Goal: Information Seeking & Learning: Check status

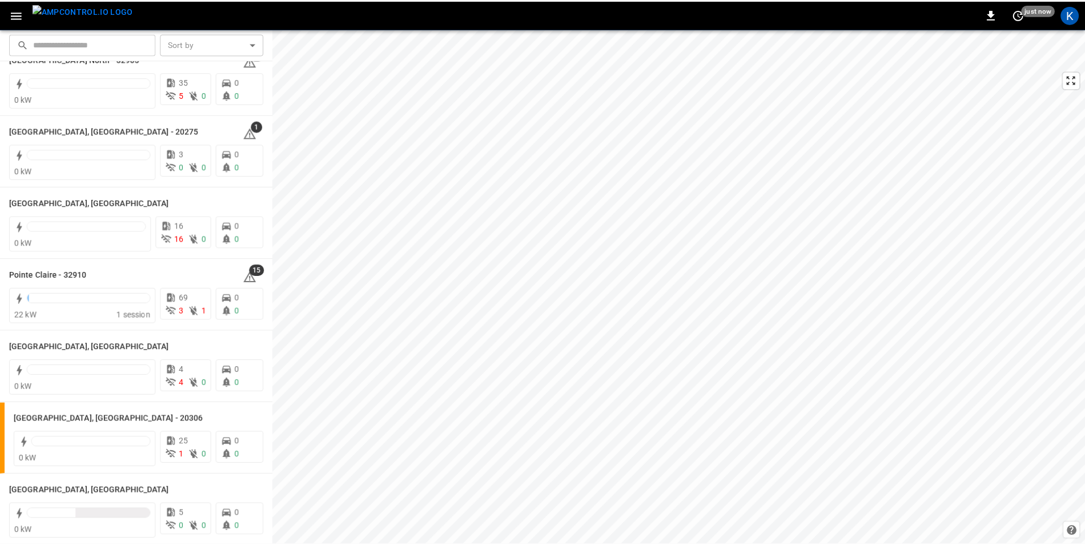
scroll to position [1028, 0]
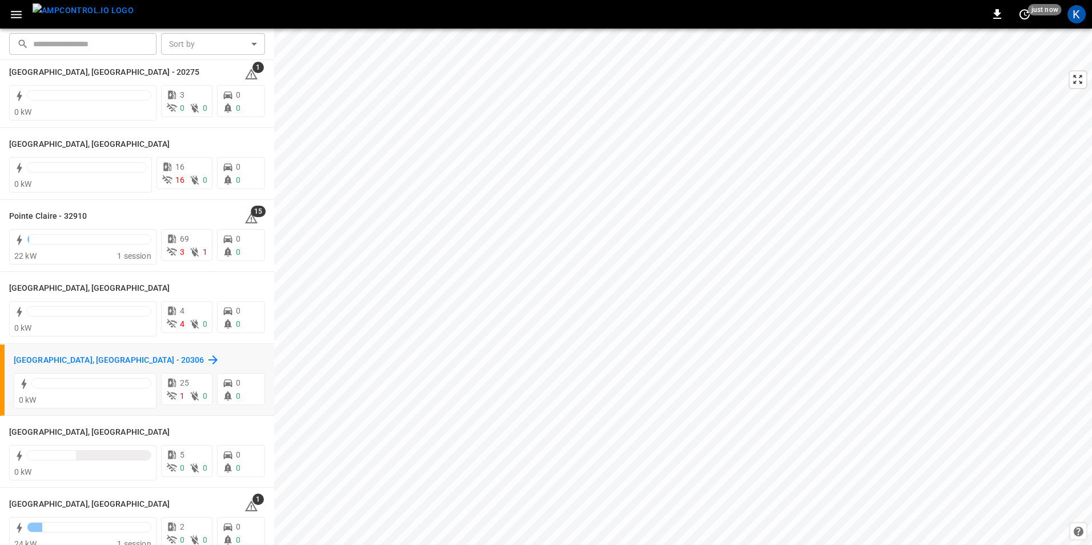
click at [31, 359] on h6 "[GEOGRAPHIC_DATA], [GEOGRAPHIC_DATA] - 20306" at bounding box center [109, 360] width 190 height 13
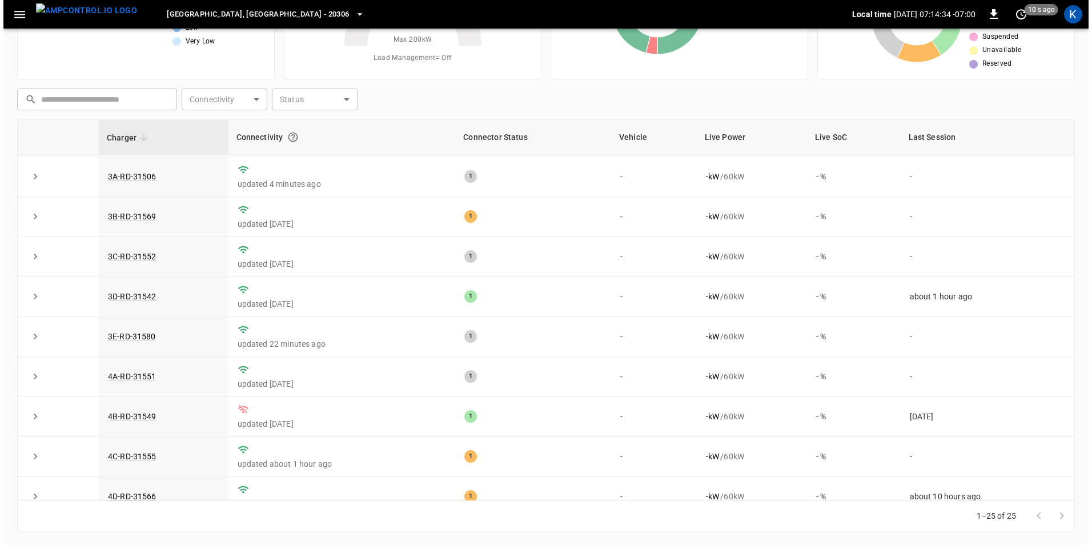
scroll to position [383, 0]
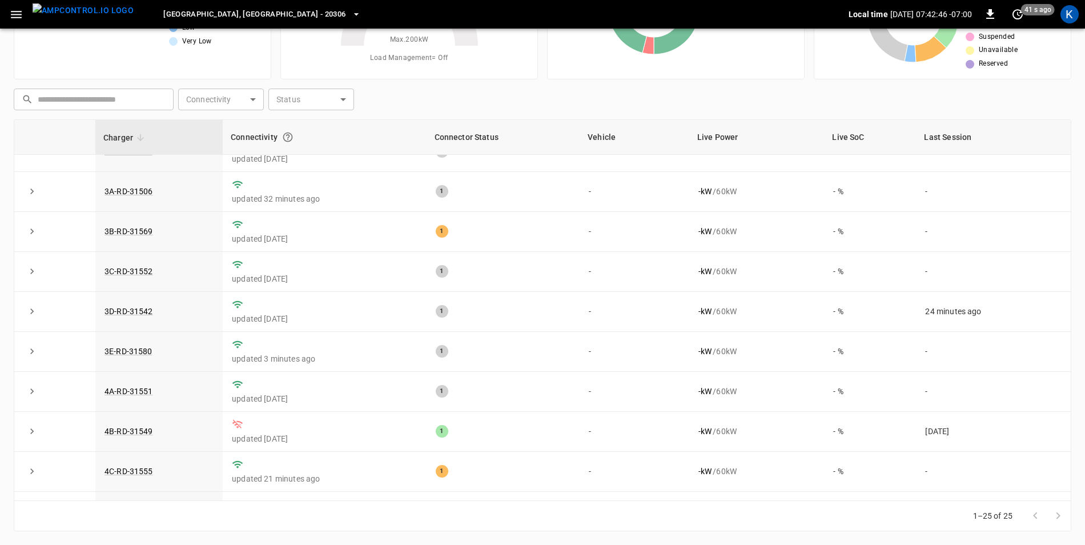
click at [202, 11] on span "[GEOGRAPHIC_DATA], [GEOGRAPHIC_DATA] - 20306" at bounding box center [254, 14] width 182 height 13
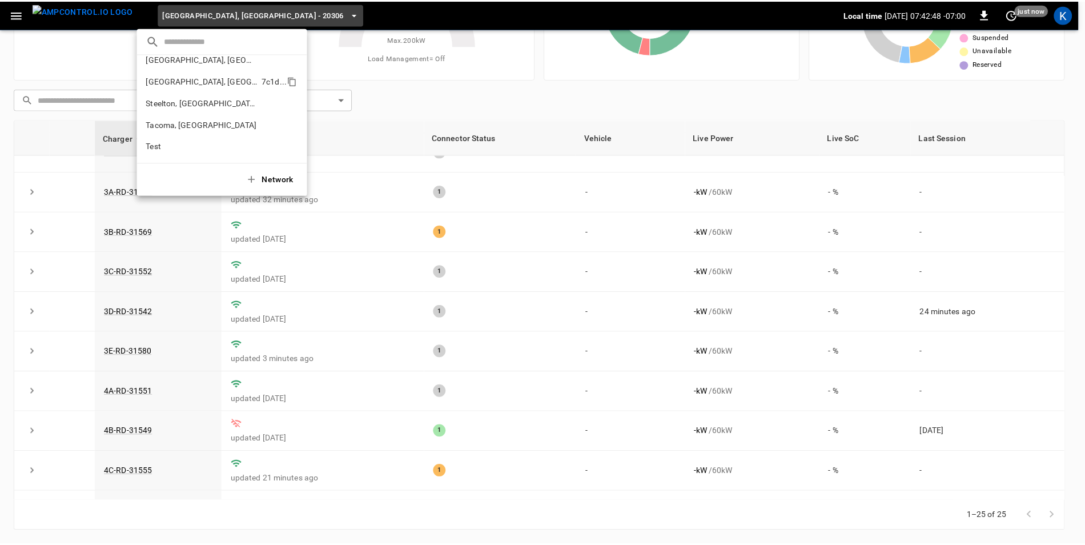
scroll to position [394, 0]
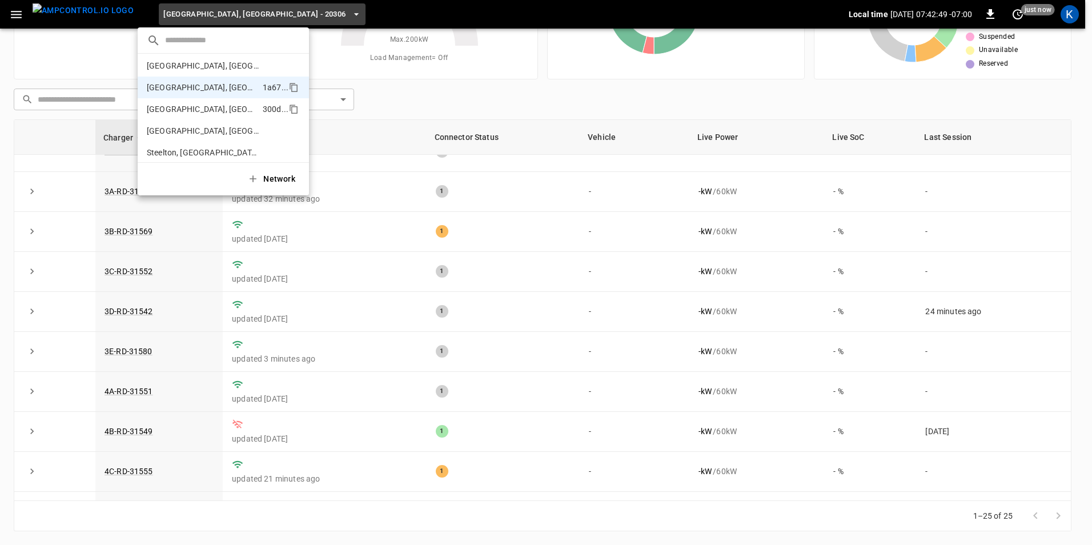
click at [172, 109] on p "[GEOGRAPHIC_DATA], [GEOGRAPHIC_DATA]" at bounding box center [202, 108] width 111 height 11
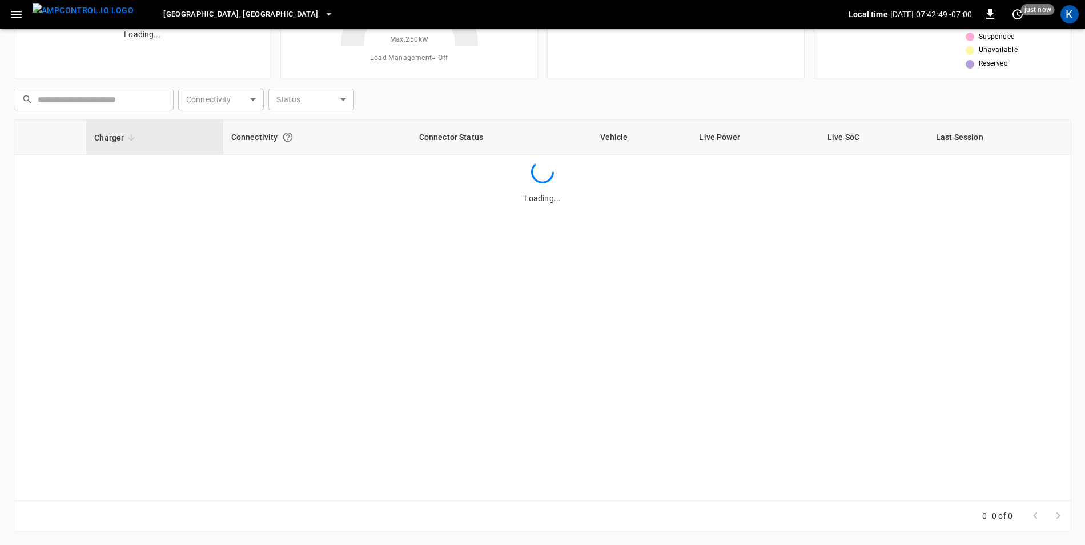
scroll to position [0, 0]
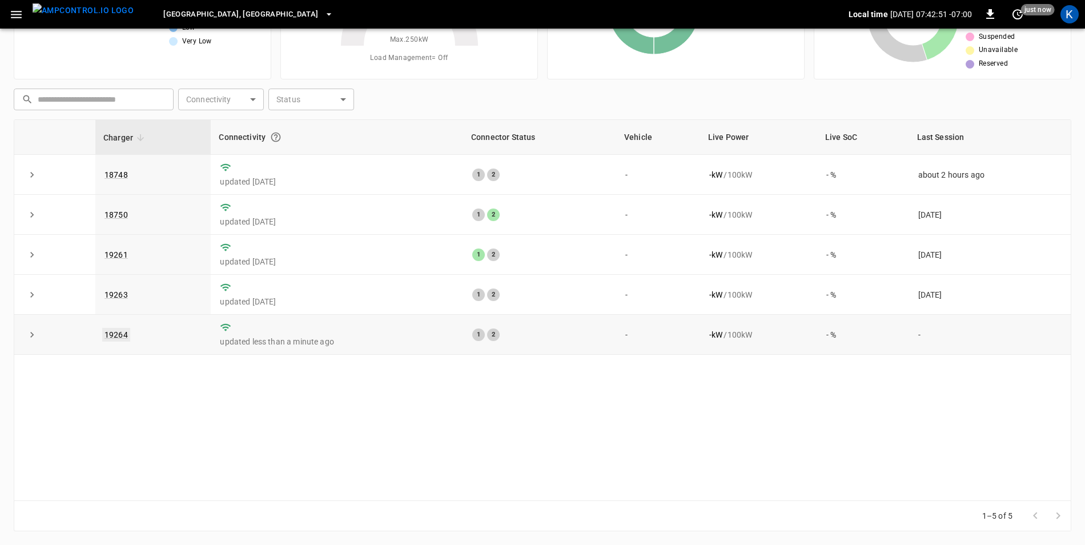
click at [120, 337] on link "19264" at bounding box center [116, 335] width 28 height 14
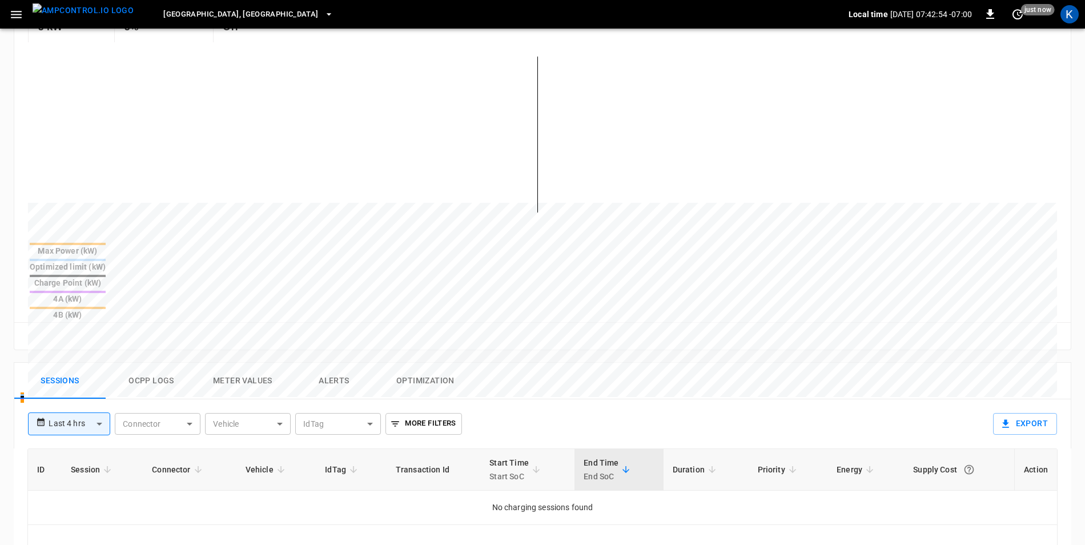
scroll to position [285, 0]
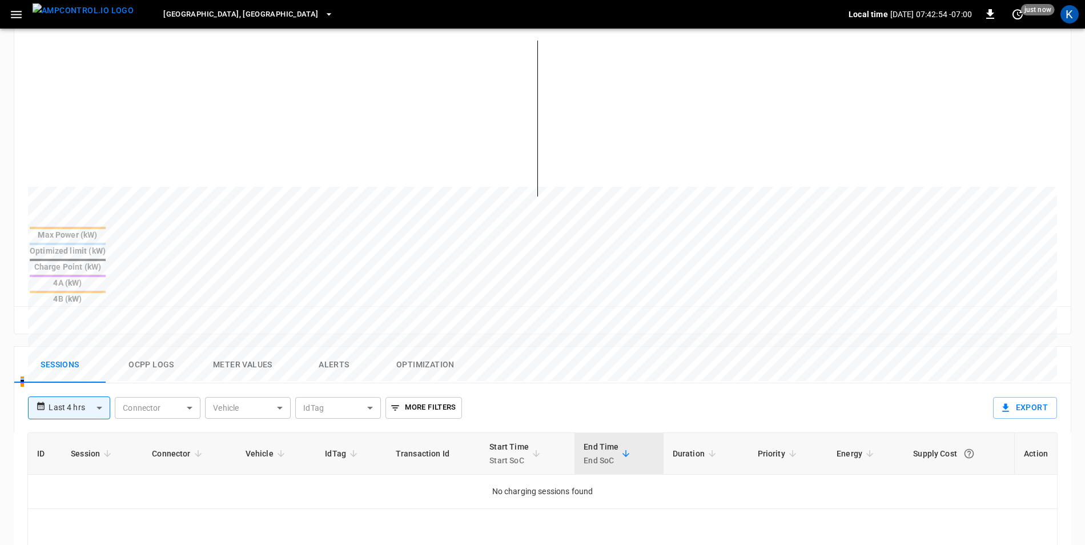
click at [166, 347] on button "Ocpp logs" at bounding box center [151, 365] width 91 height 37
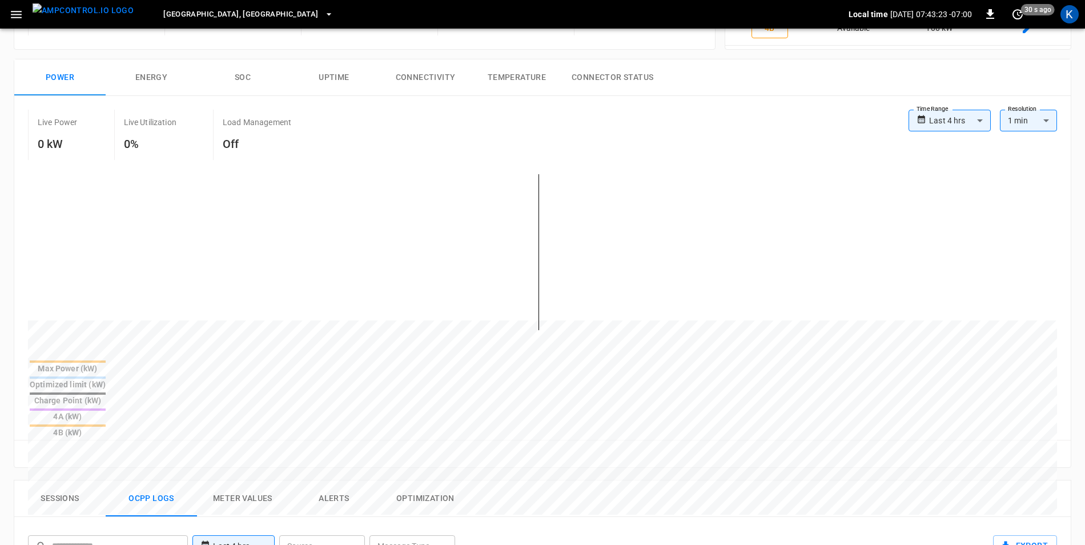
scroll to position [0, 0]
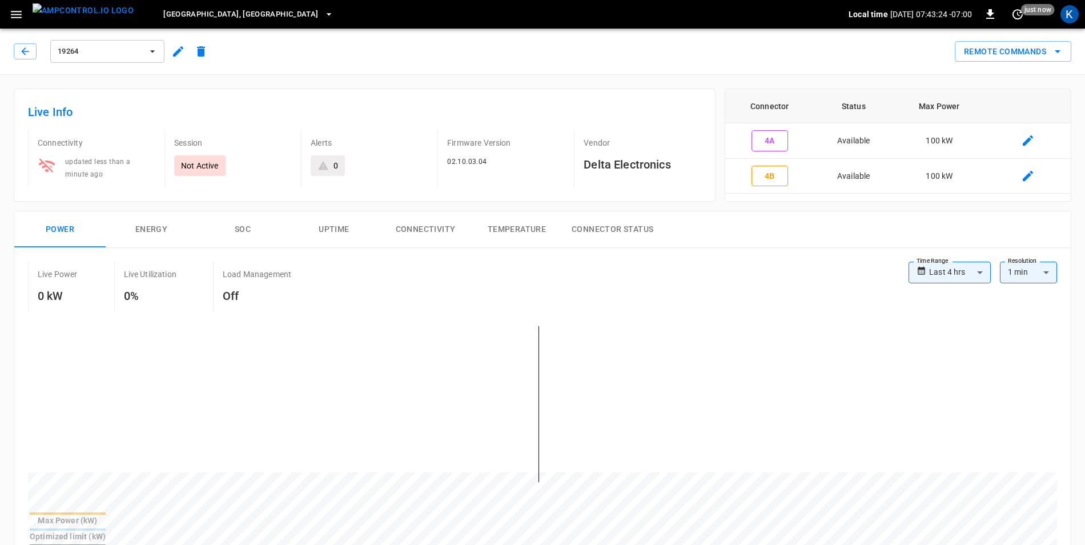
click at [175, 54] on icon "button" at bounding box center [178, 51] width 10 height 10
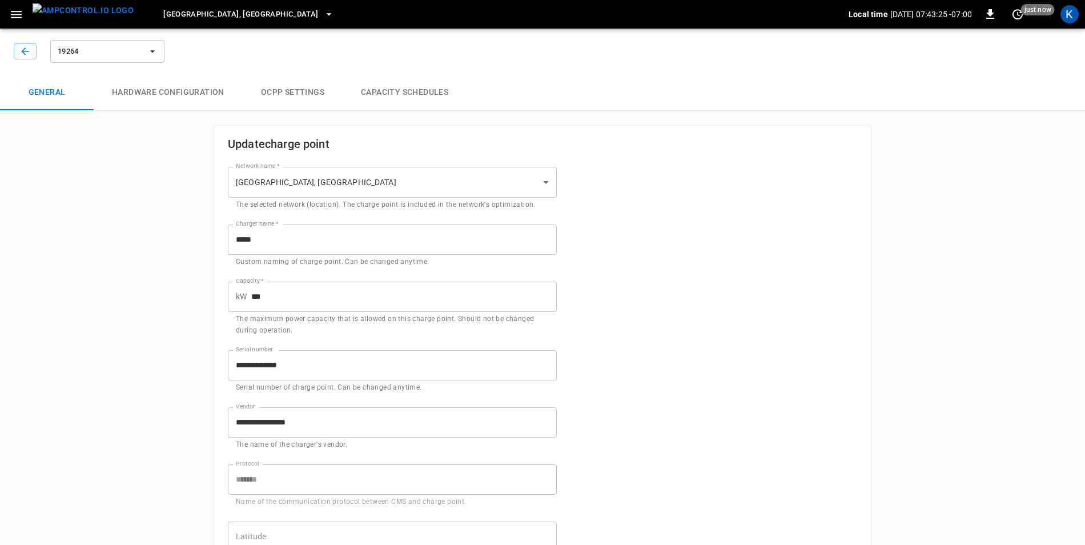
type input "**********"
click at [254, 361] on input "**********" at bounding box center [392, 365] width 329 height 30
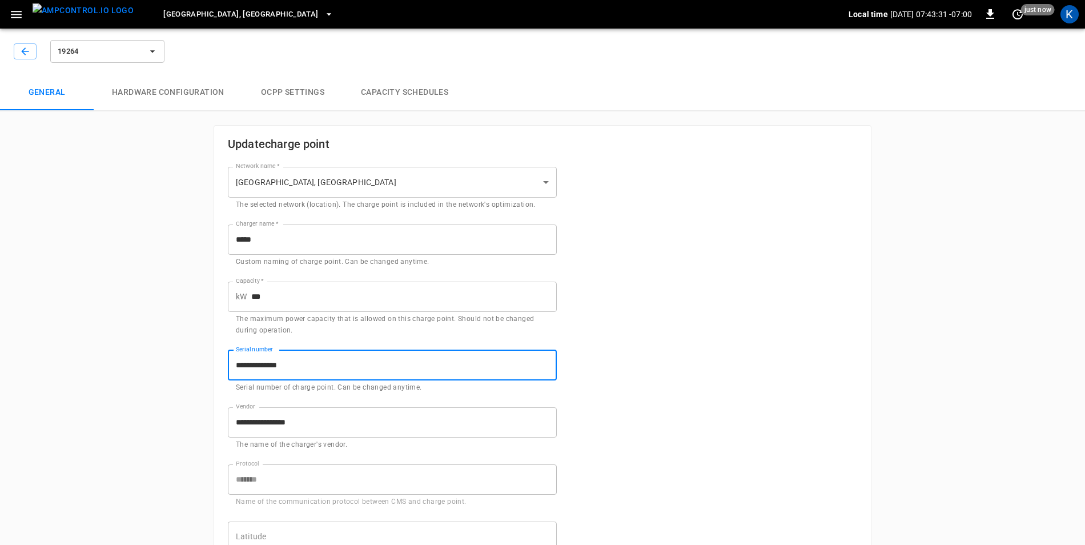
click at [254, 361] on input "**********" at bounding box center [392, 365] width 329 height 30
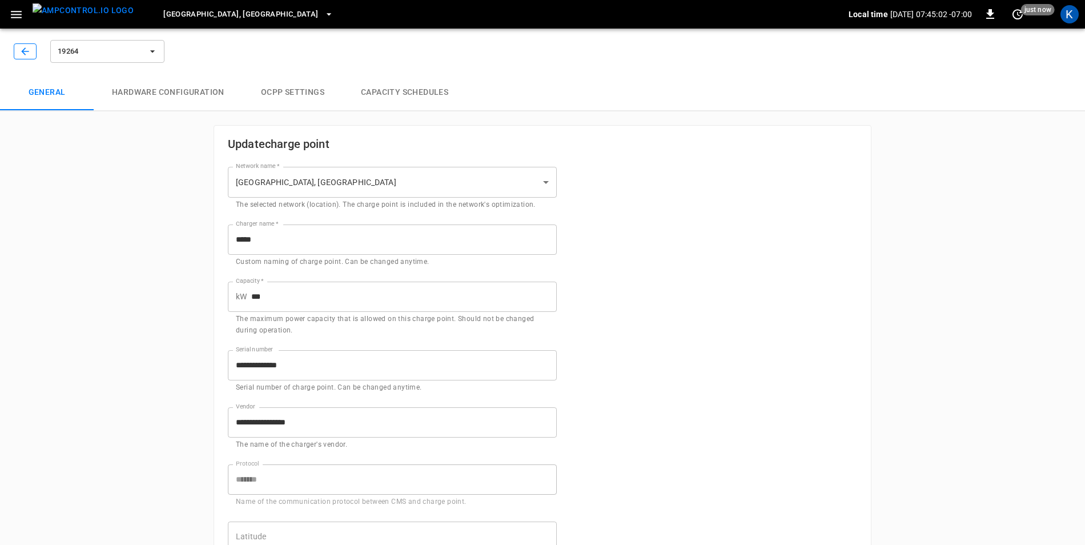
click at [26, 54] on icon "button" at bounding box center [24, 51] width 11 height 11
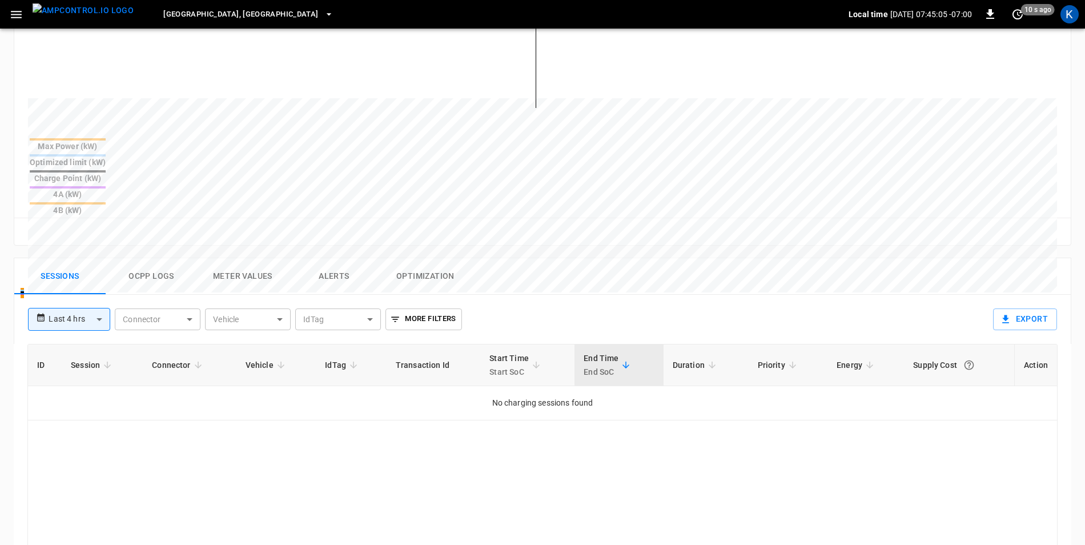
scroll to position [371, 0]
click at [160, 261] on button "Ocpp logs" at bounding box center [151, 279] width 91 height 37
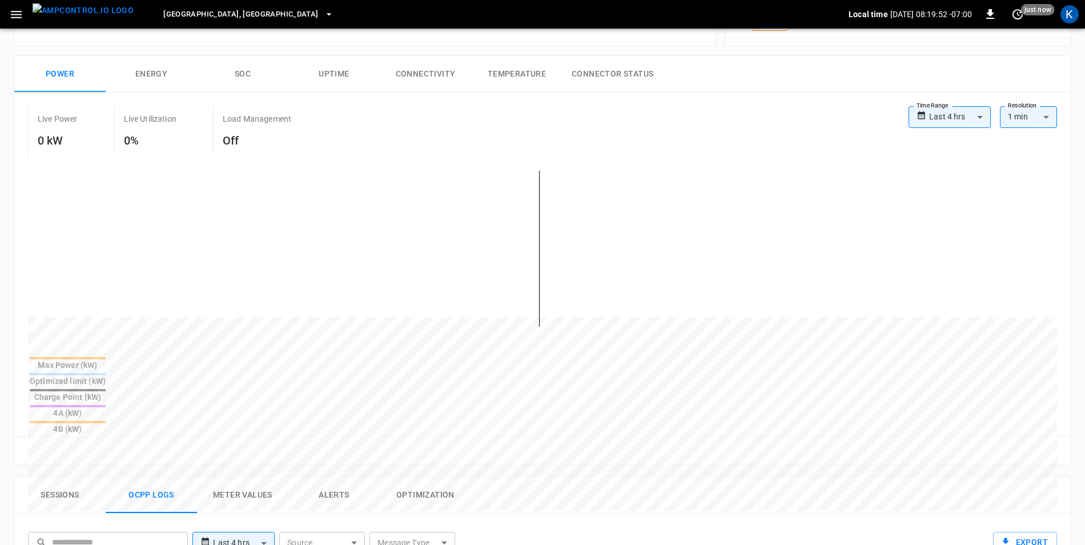
scroll to position [0, 0]
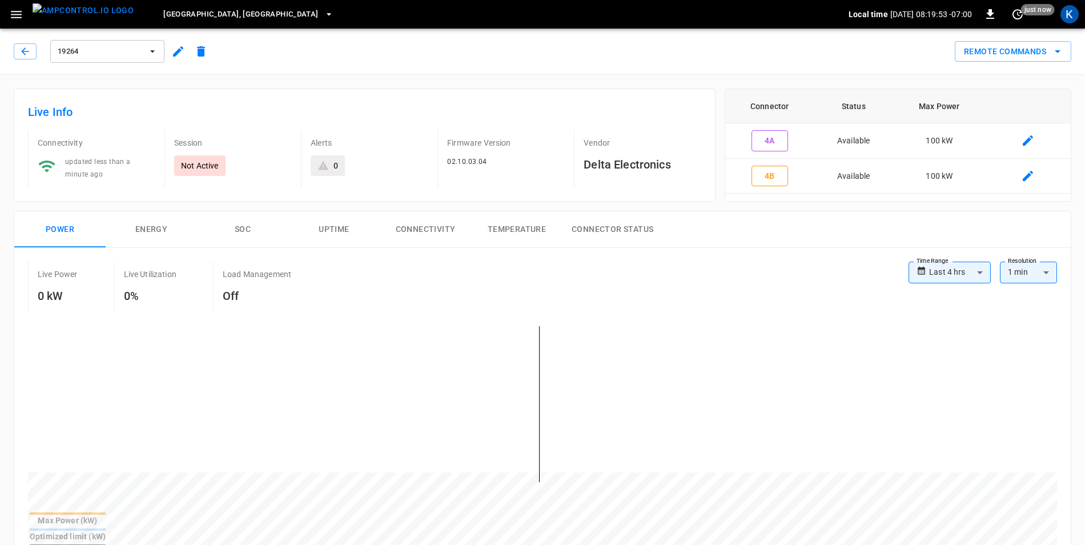
click at [180, 53] on icon "button" at bounding box center [178, 52] width 14 height 14
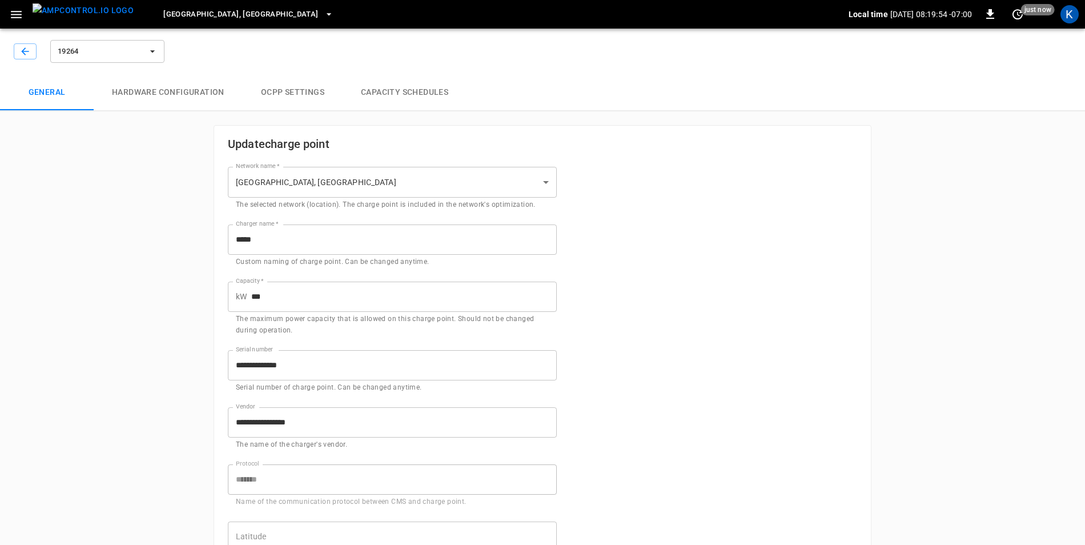
type input "**********"
click at [18, 53] on button "button" at bounding box center [25, 51] width 23 height 16
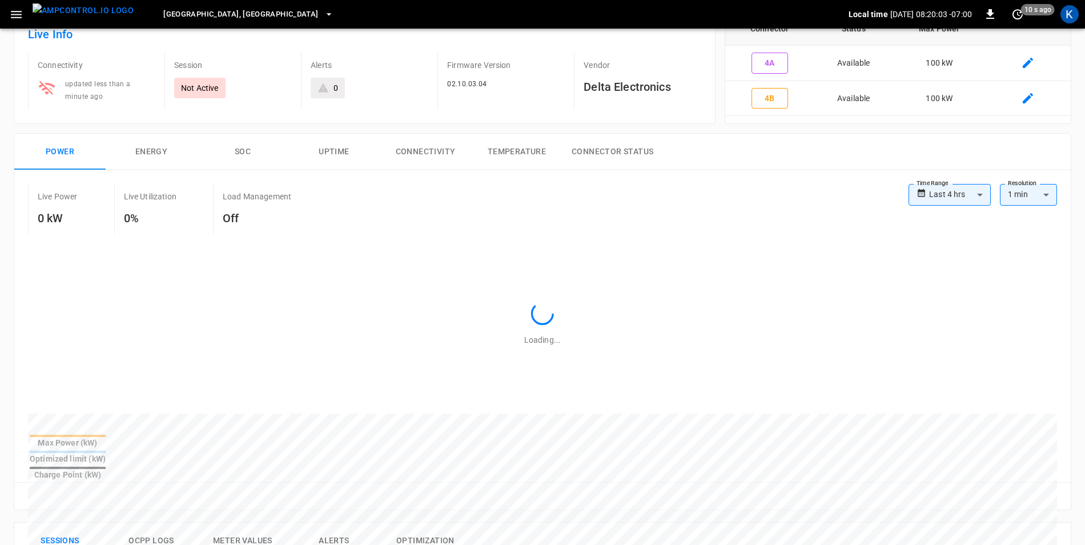
scroll to position [542, 0]
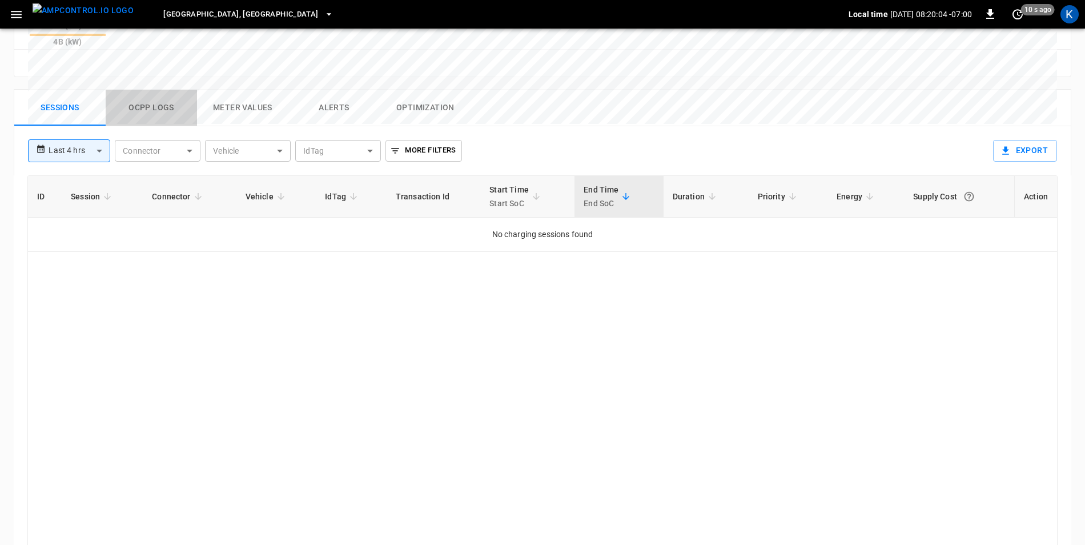
click at [140, 90] on button "Ocpp logs" at bounding box center [151, 108] width 91 height 37
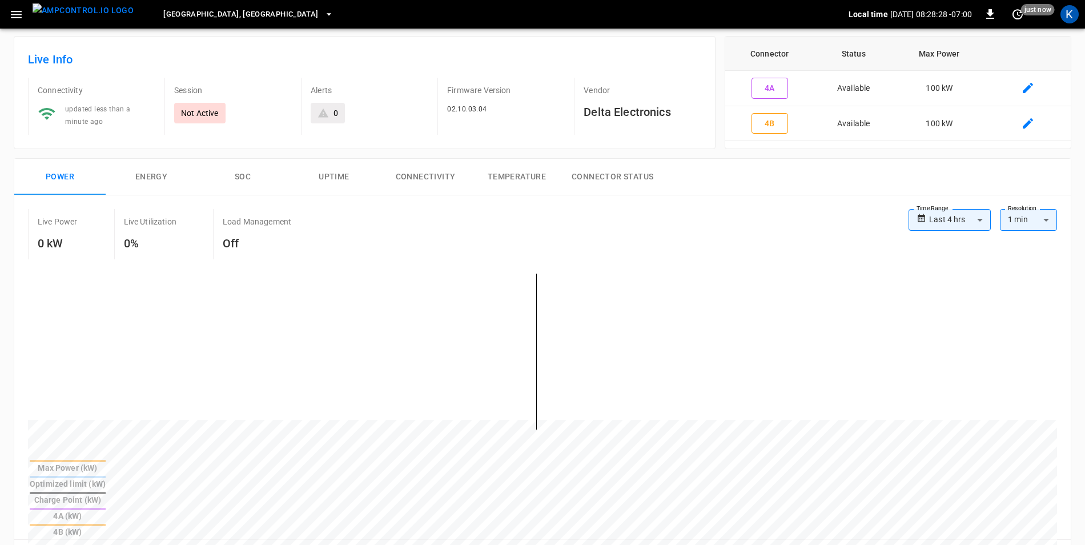
scroll to position [0, 0]
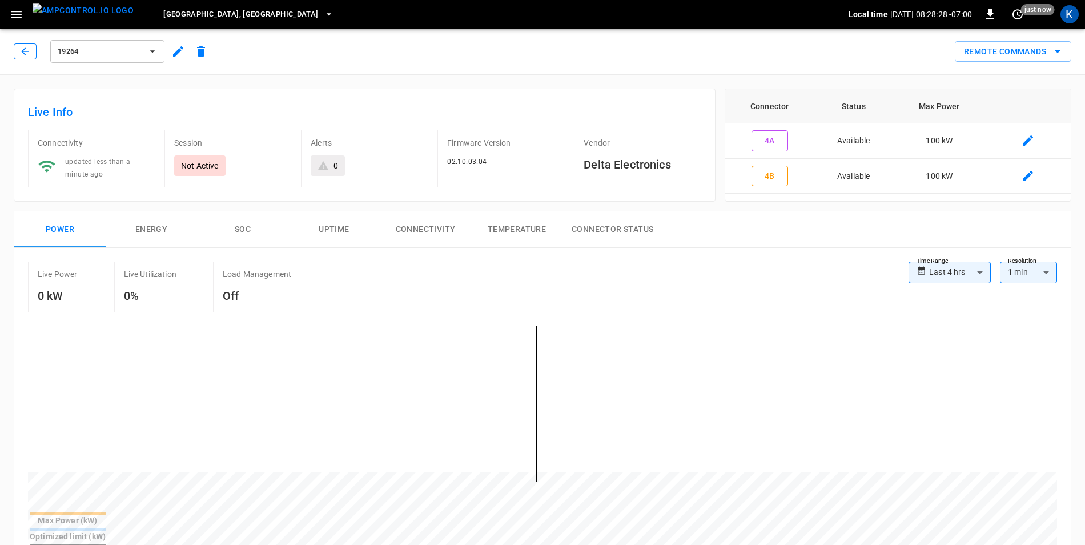
click at [25, 50] on icon "button" at bounding box center [24, 51] width 11 height 11
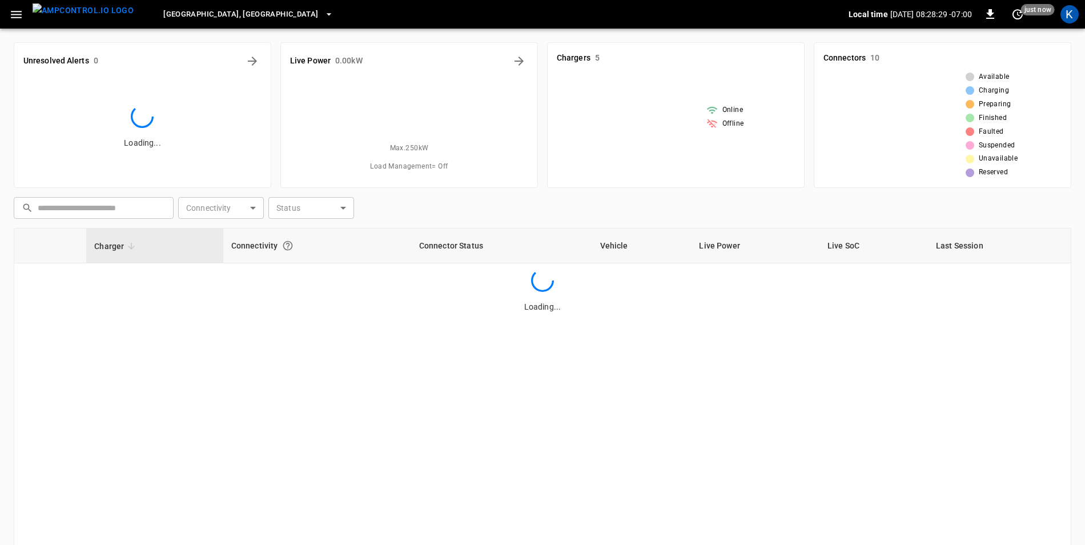
scroll to position [108, 0]
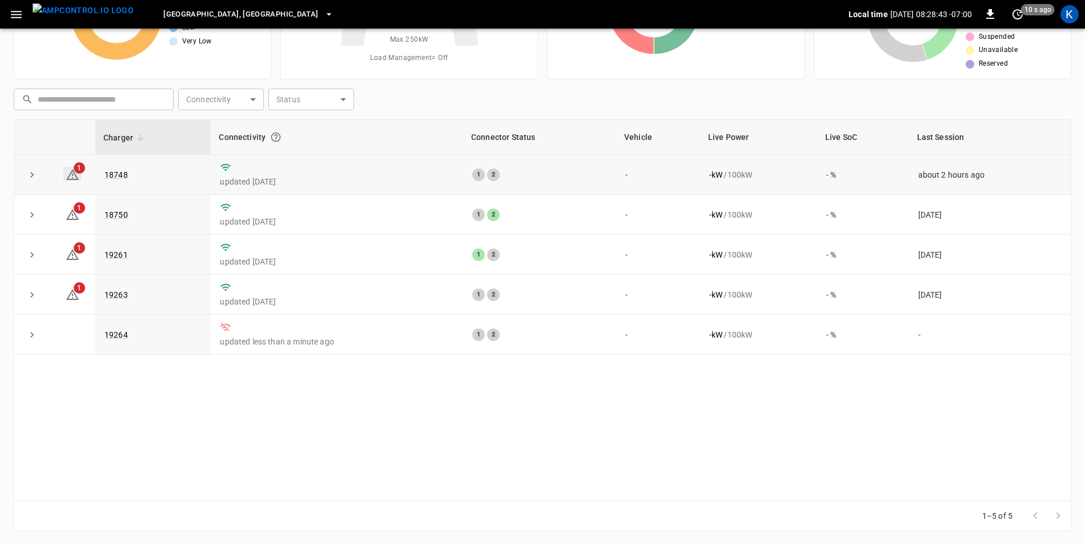
click at [75, 173] on span "1" at bounding box center [73, 175] width 14 height 14
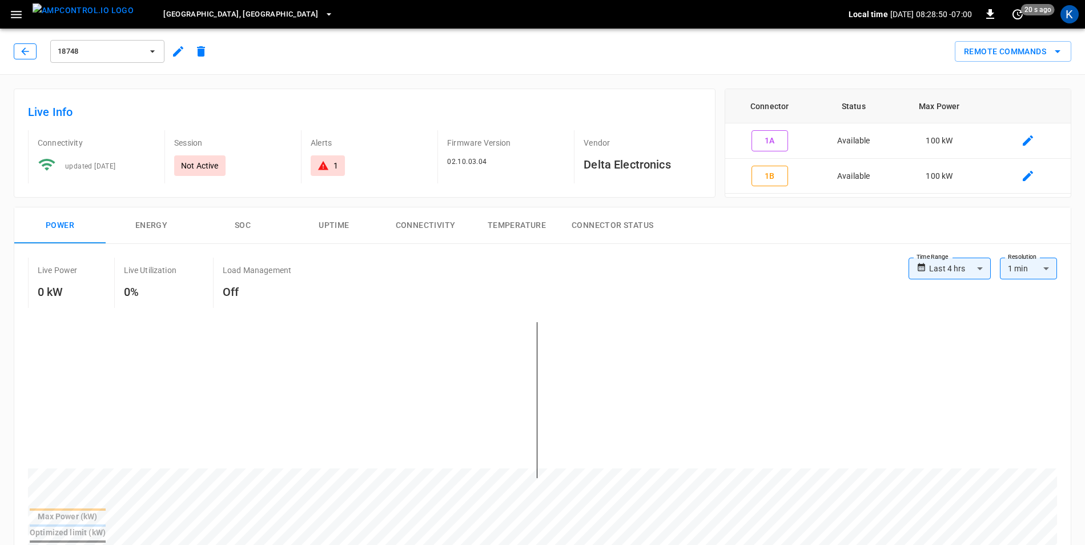
click at [33, 54] on button "button" at bounding box center [25, 51] width 23 height 16
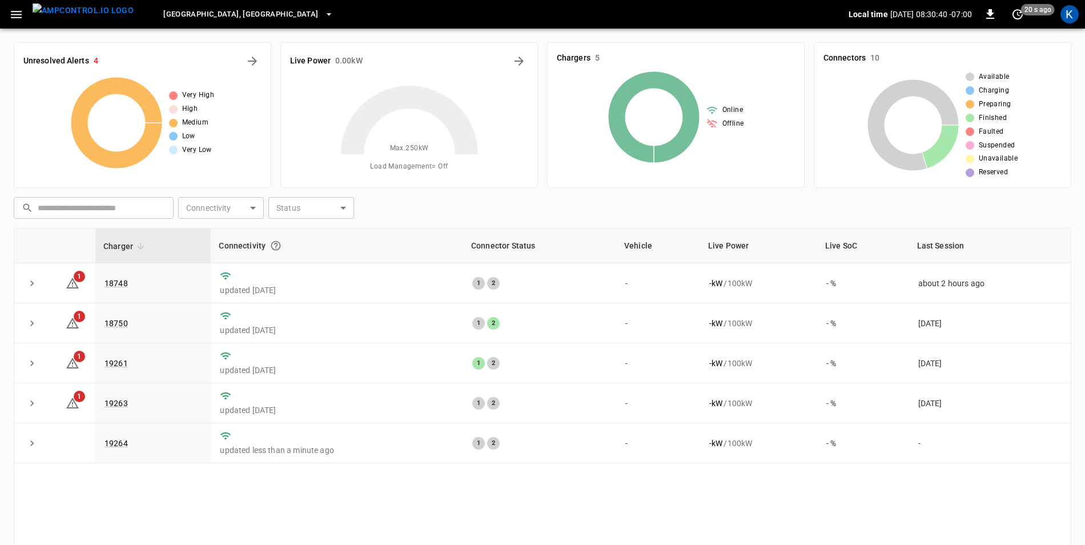
click at [18, 15] on icon "button" at bounding box center [16, 14] width 11 height 7
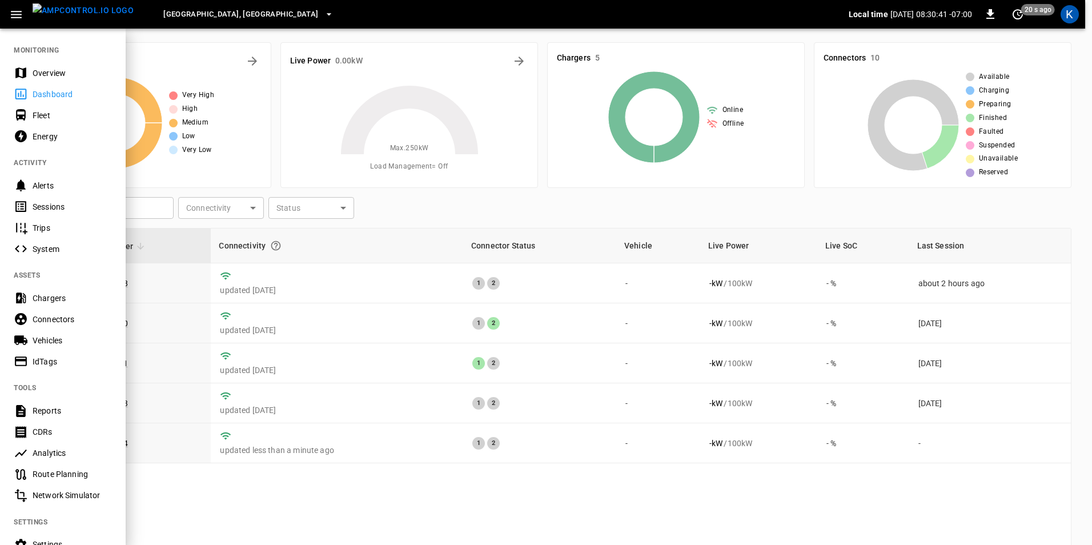
click at [41, 71] on div "Overview" at bounding box center [72, 72] width 79 height 11
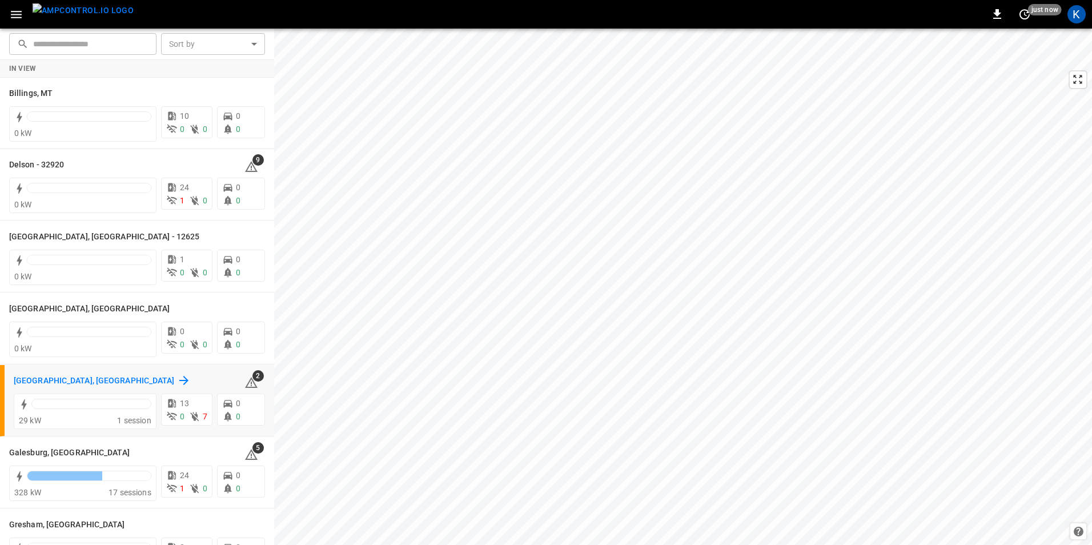
click at [30, 379] on h6 "[GEOGRAPHIC_DATA], [GEOGRAPHIC_DATA]" at bounding box center [94, 381] width 161 height 13
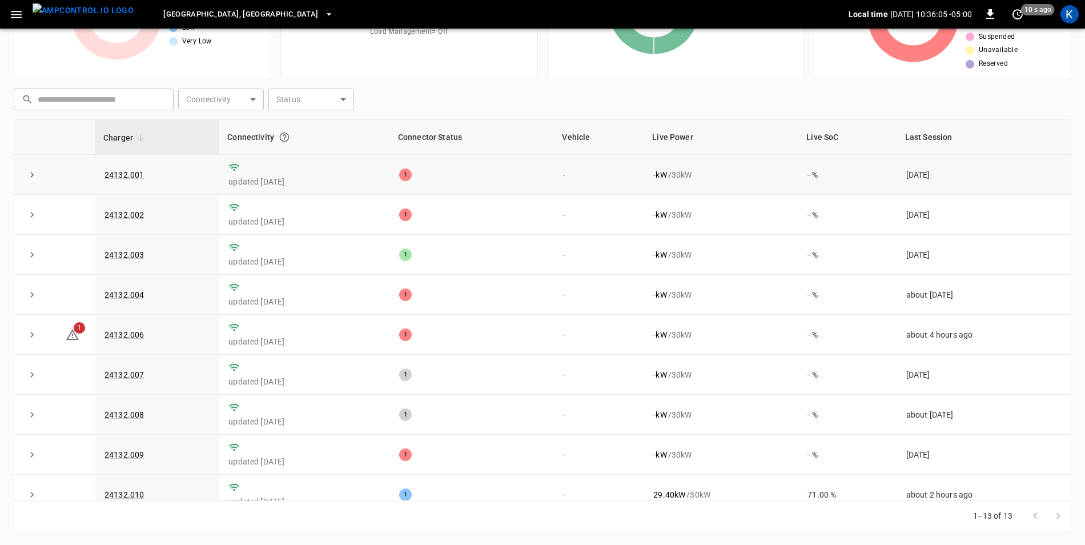
drag, startPoint x: 663, startPoint y: 176, endPoint x: 691, endPoint y: 173, distance: 28.2
click at [691, 173] on div "- kW / 30 kW" at bounding box center [721, 174] width 136 height 11
click at [580, 215] on td "-" at bounding box center [599, 215] width 90 height 40
drag, startPoint x: 656, startPoint y: 177, endPoint x: 680, endPoint y: 170, distance: 25.1
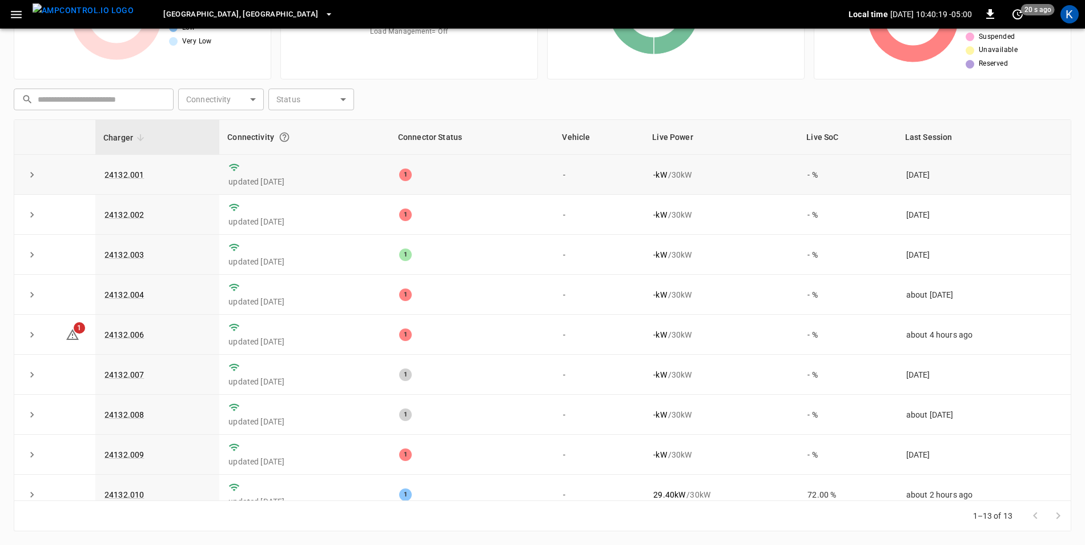
click at [680, 170] on div "- kW / 30 kW" at bounding box center [721, 174] width 136 height 11
click at [660, 203] on td "- kW / 30 kW" at bounding box center [721, 215] width 154 height 40
drag, startPoint x: 668, startPoint y: 217, endPoint x: 654, endPoint y: 216, distance: 13.7
click at [654, 216] on div "- kW / 30 kW" at bounding box center [721, 214] width 136 height 11
click at [678, 218] on div "- kW / 30 kW" at bounding box center [721, 214] width 136 height 11
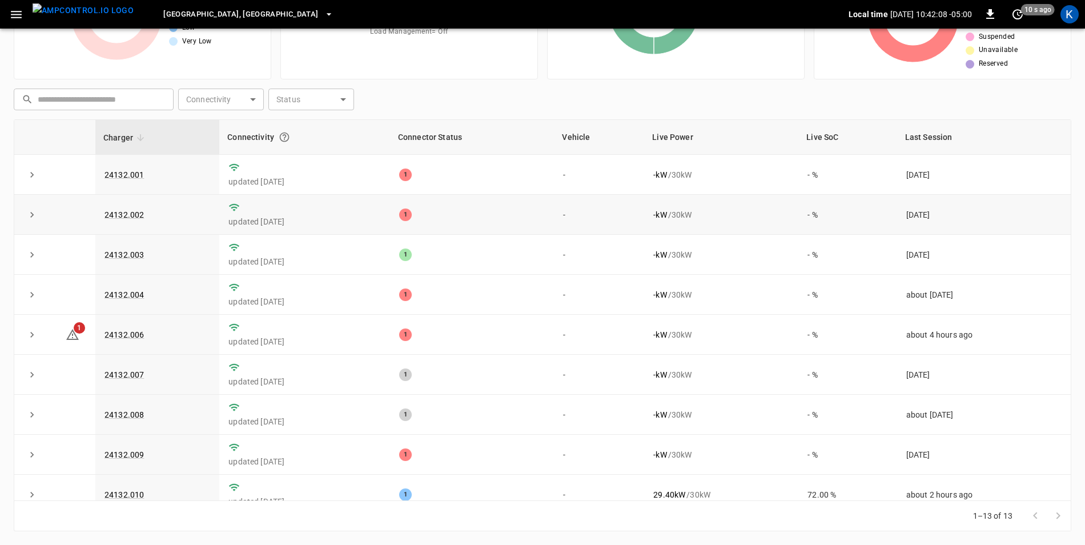
click at [678, 218] on div "- kW / 30 kW" at bounding box center [721, 214] width 136 height 11
click at [672, 218] on div "- kW / 30 kW" at bounding box center [721, 214] width 136 height 11
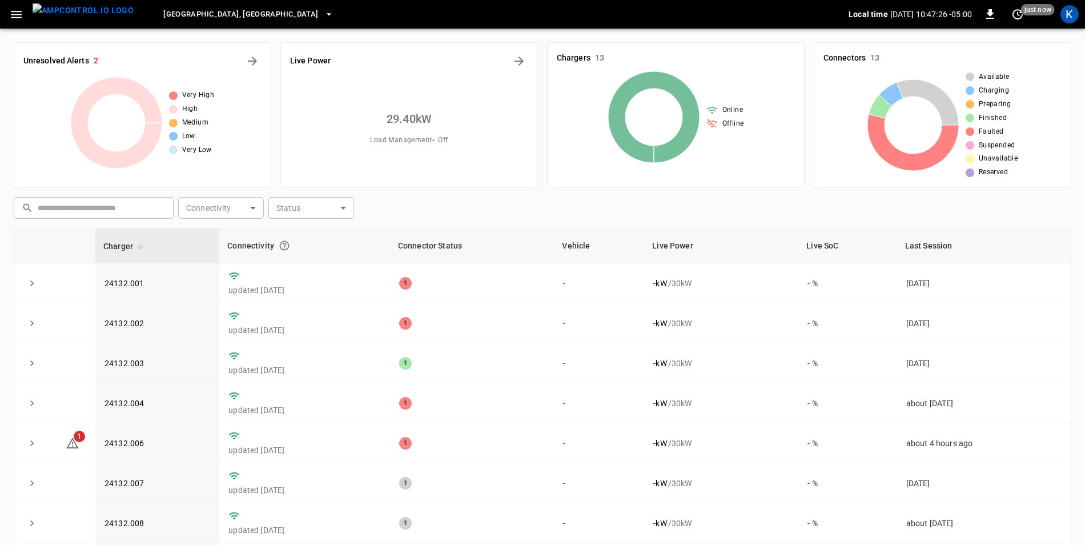
click at [13, 15] on icon "button" at bounding box center [16, 14] width 14 height 14
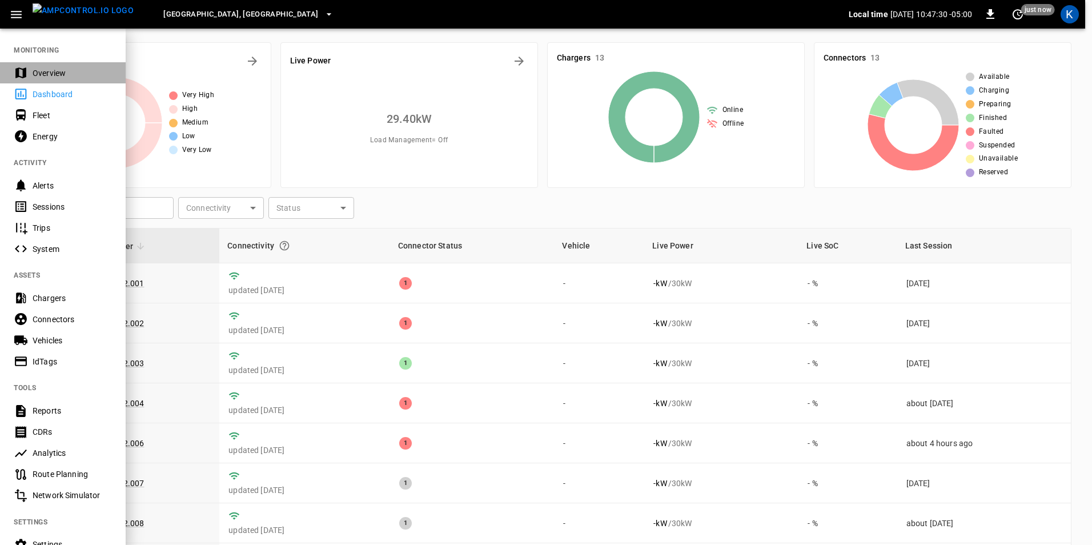
click at [55, 73] on div "Overview" at bounding box center [72, 72] width 79 height 11
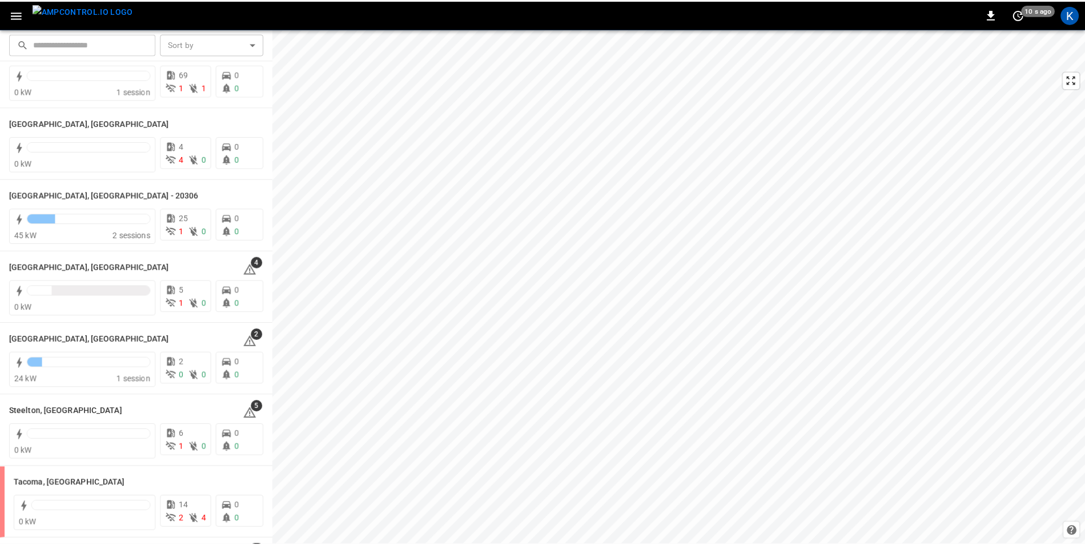
scroll to position [1199, 0]
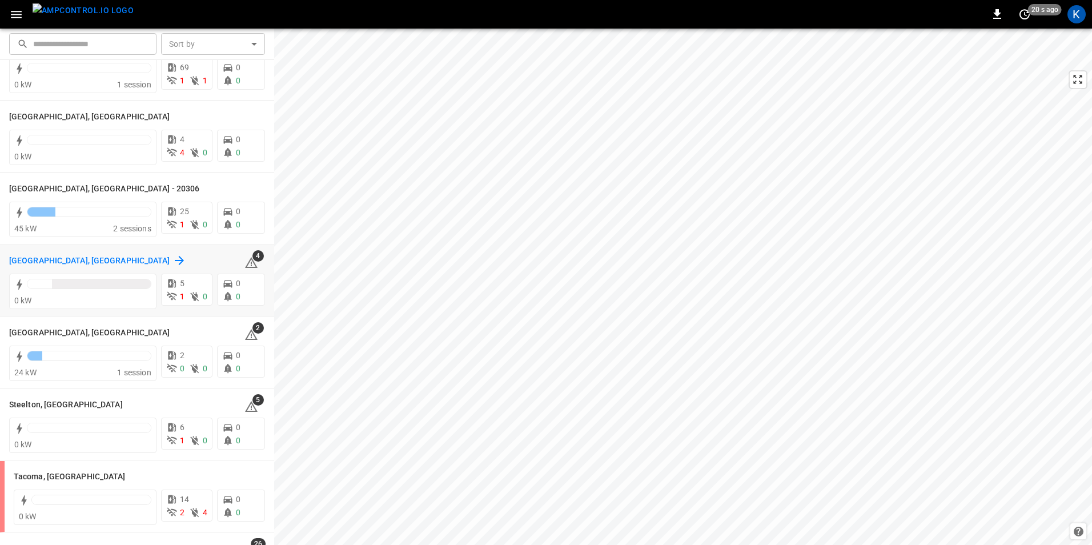
click at [31, 260] on h6 "[GEOGRAPHIC_DATA], [GEOGRAPHIC_DATA]" at bounding box center [89, 261] width 161 height 13
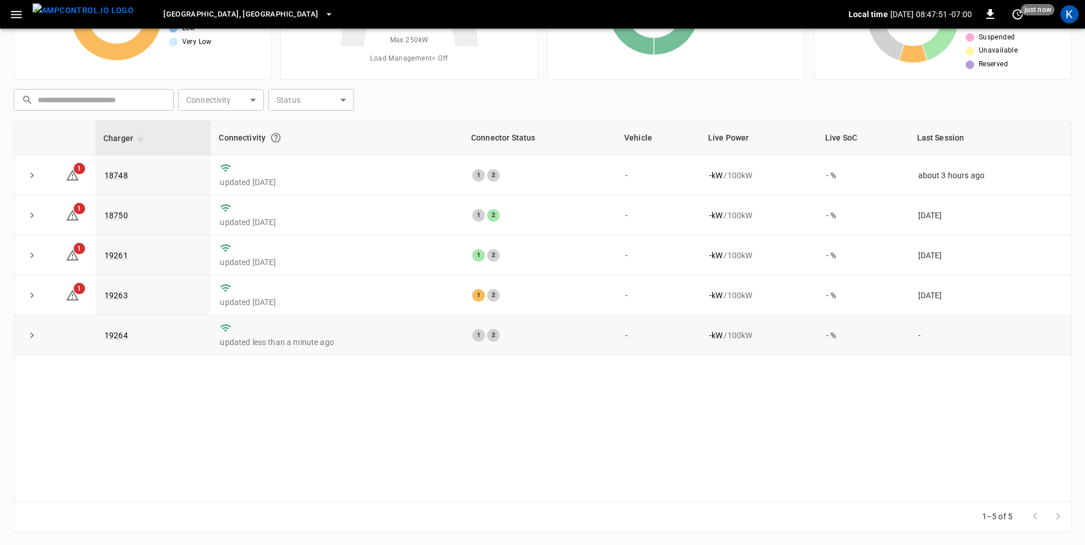
scroll to position [108, 0]
click at [113, 337] on link "19264" at bounding box center [116, 335] width 28 height 14
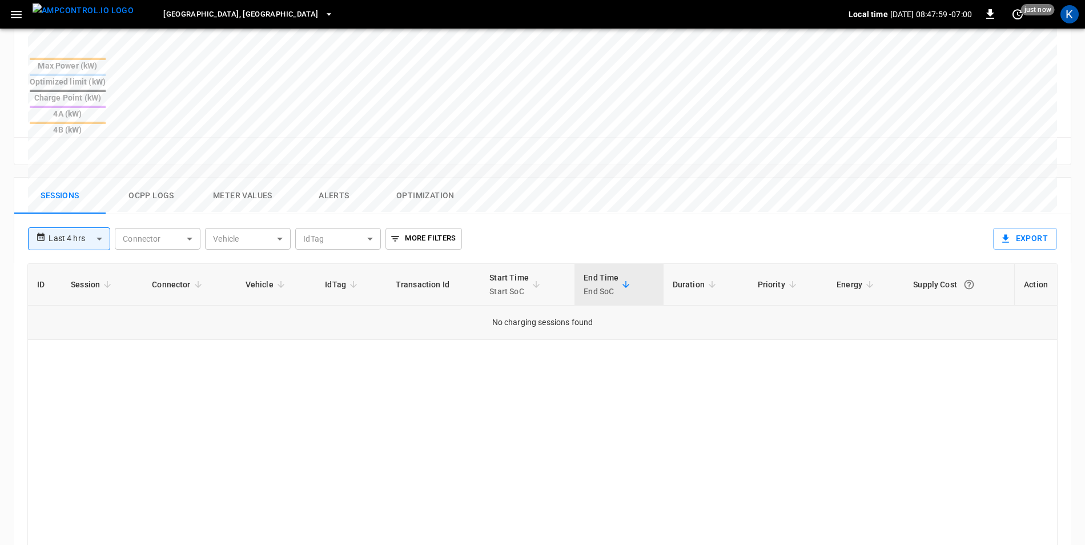
scroll to position [314, 0]
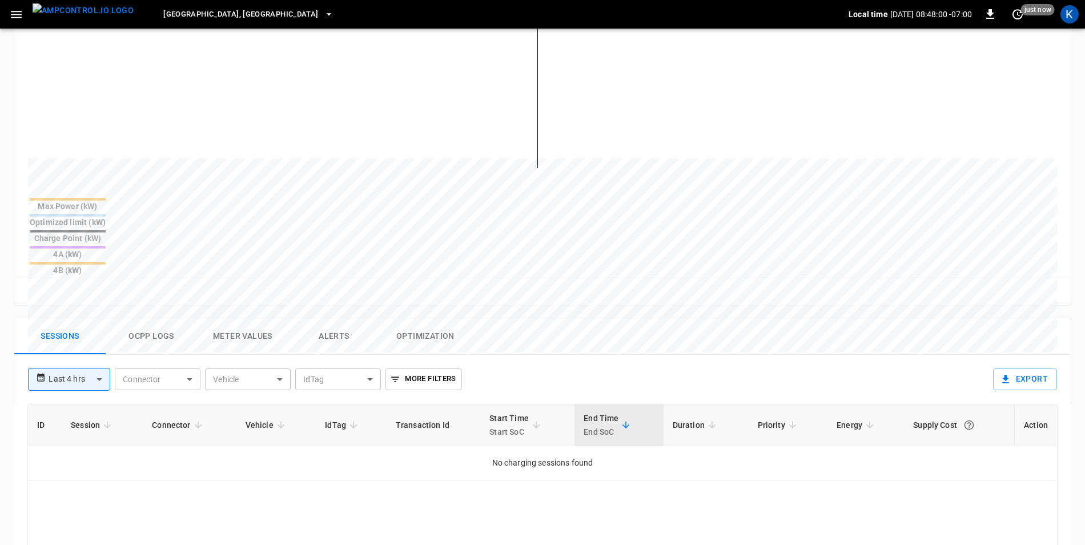
click at [99, 320] on body "**********" at bounding box center [542, 257] width 1085 height 1143
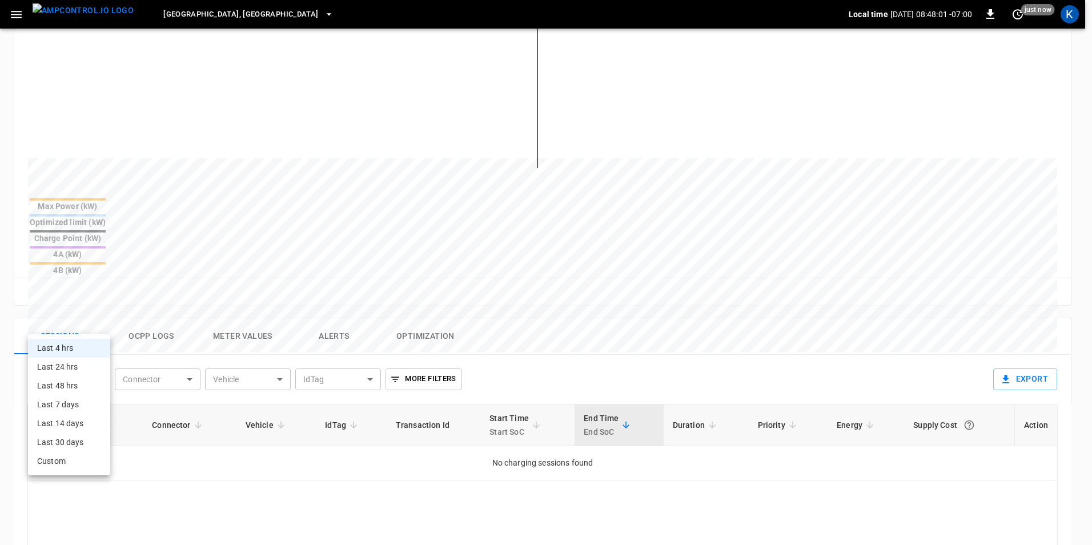
click at [99, 320] on div at bounding box center [546, 272] width 1092 height 545
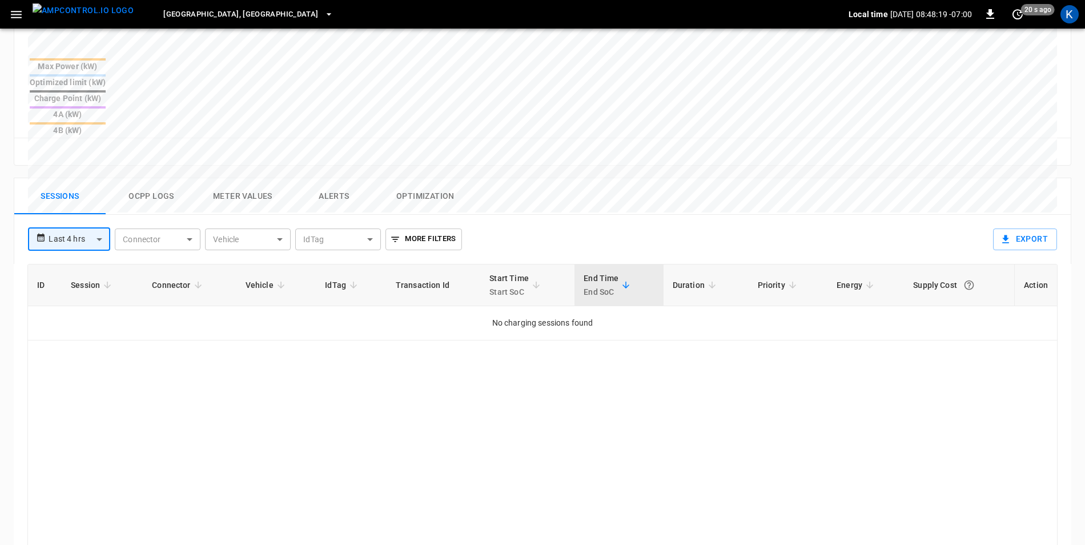
scroll to position [457, 0]
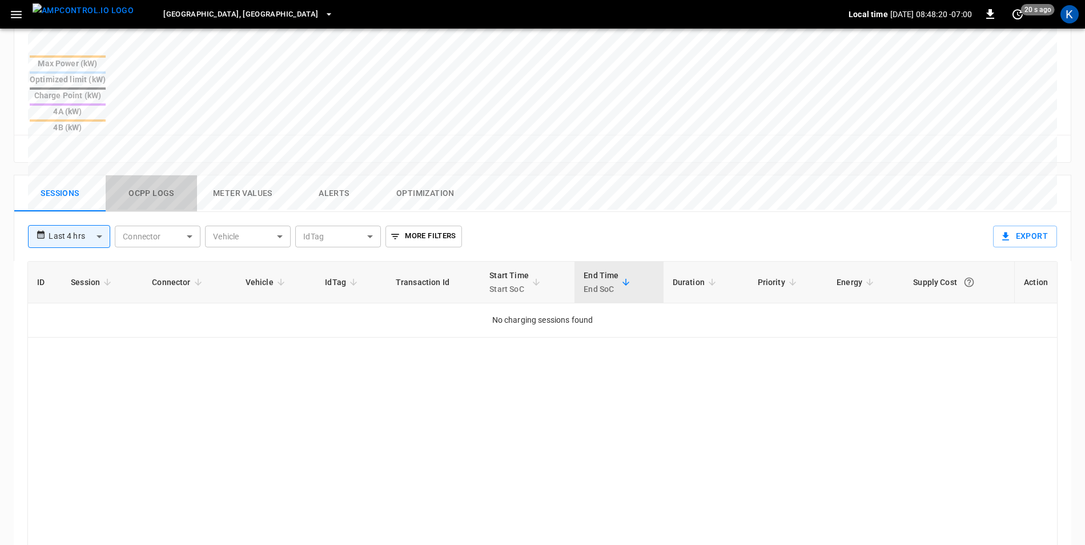
click at [144, 175] on button "Ocpp logs" at bounding box center [151, 193] width 91 height 37
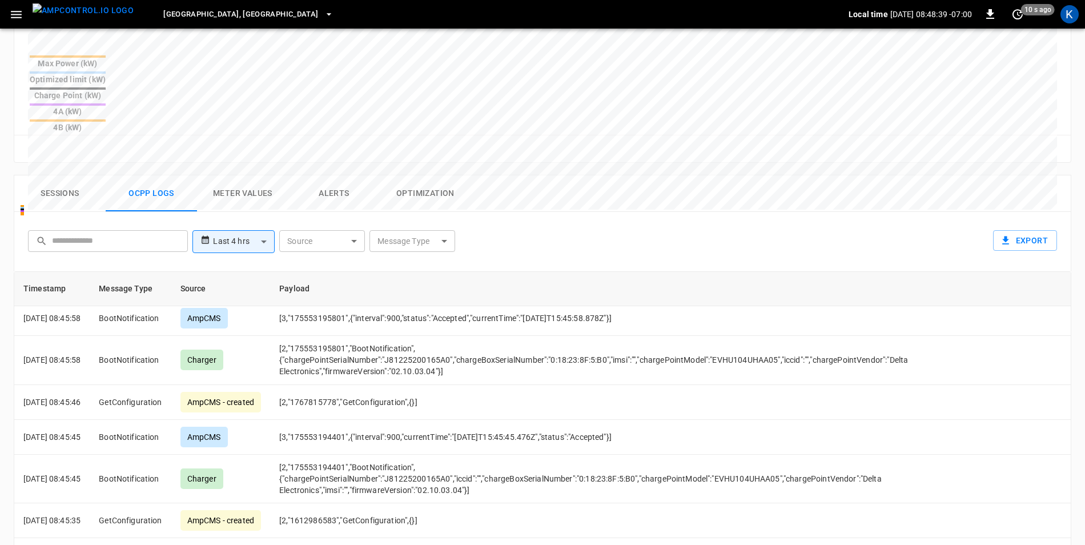
scroll to position [1256, 0]
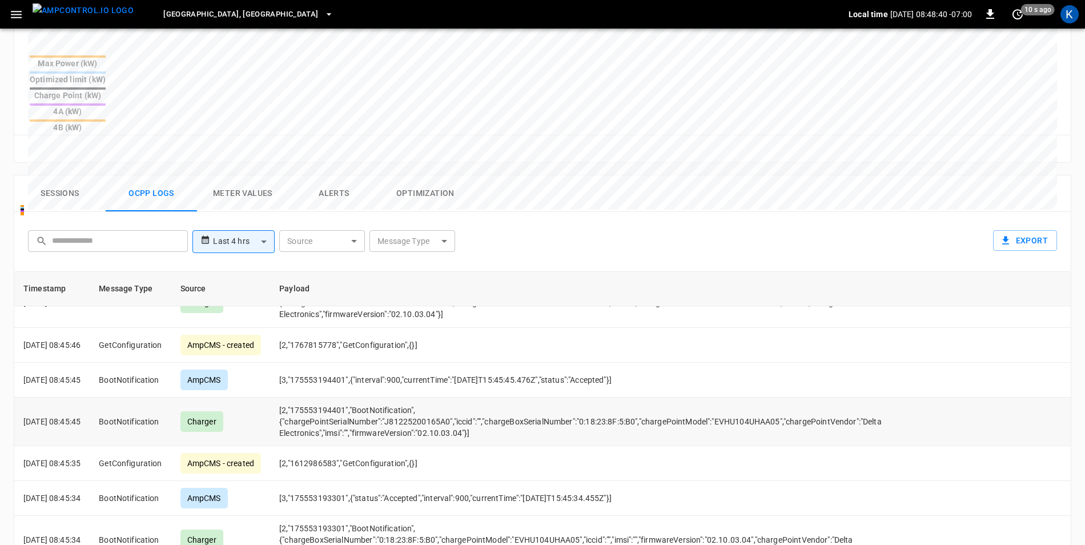
drag, startPoint x: 231, startPoint y: 364, endPoint x: 212, endPoint y: 364, distance: 19.4
click at [212, 411] on div "Charger" at bounding box center [201, 421] width 43 height 21
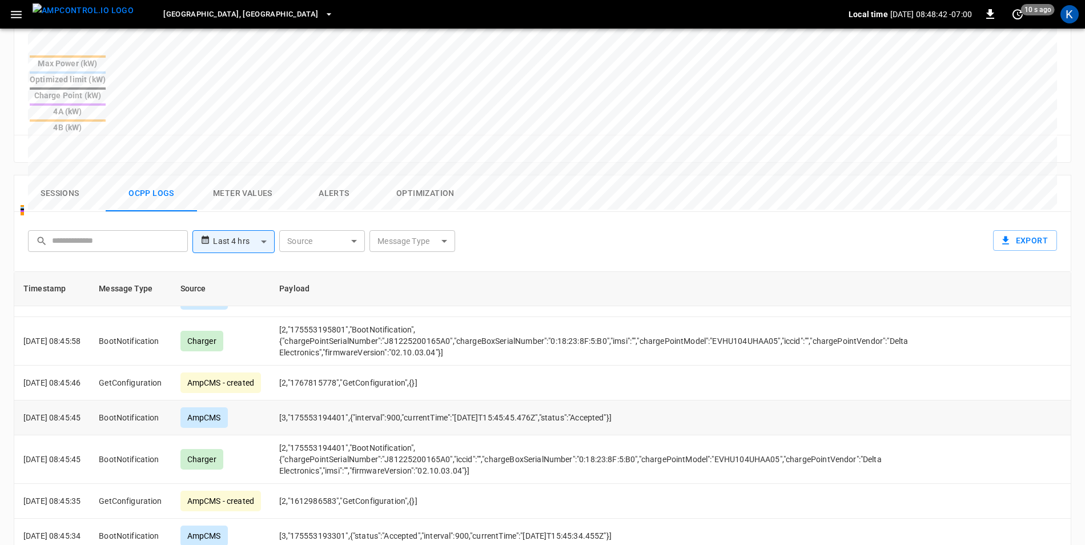
scroll to position [1435, 0]
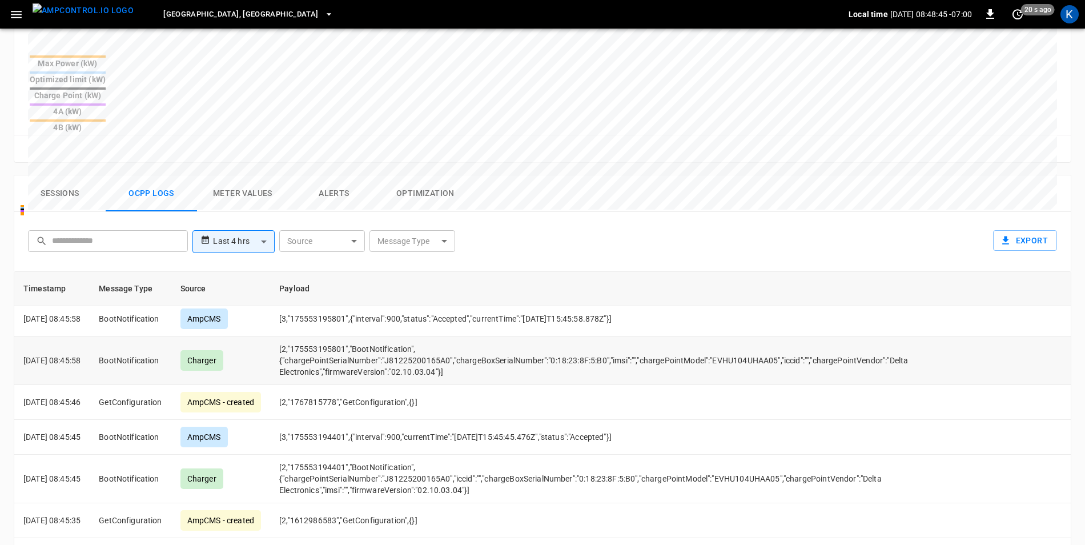
click at [80, 355] on p "[DATE] 08:45:58" at bounding box center [51, 360] width 57 height 11
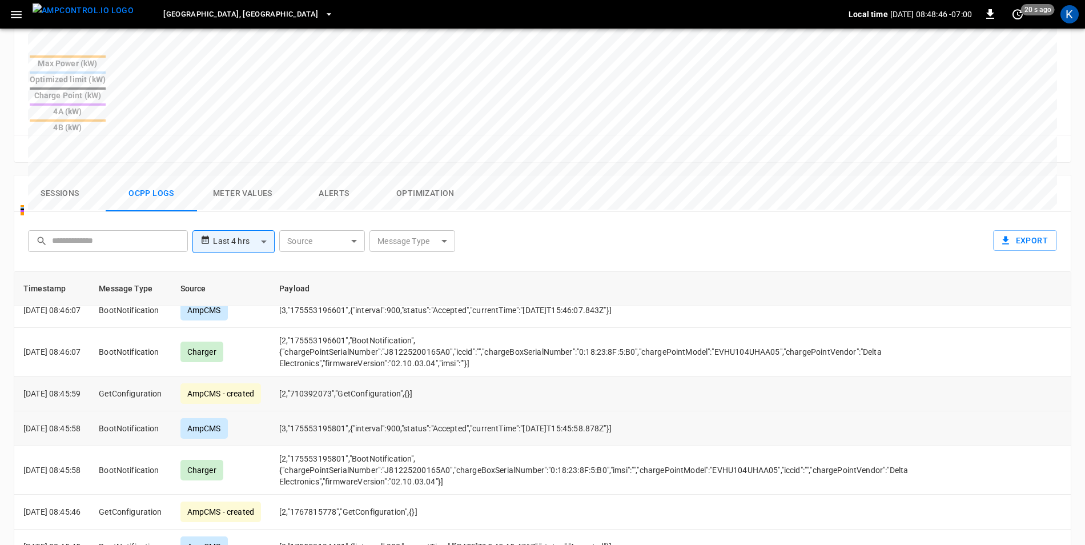
scroll to position [1321, 0]
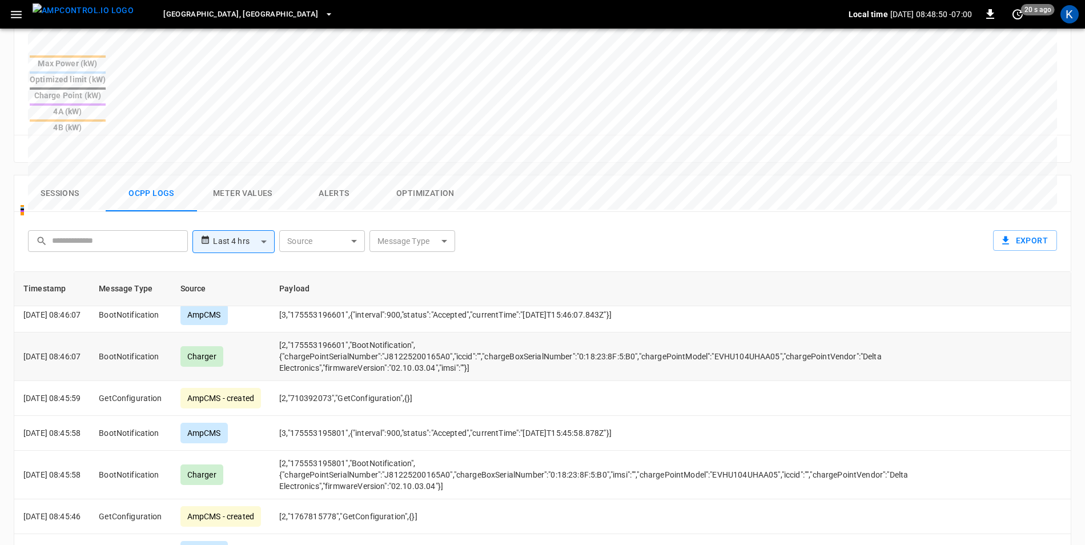
drag, startPoint x: 78, startPoint y: 296, endPoint x: 87, endPoint y: 295, distance: 9.2
click at [80, 351] on p "[DATE] 08:46:07" at bounding box center [51, 356] width 57 height 11
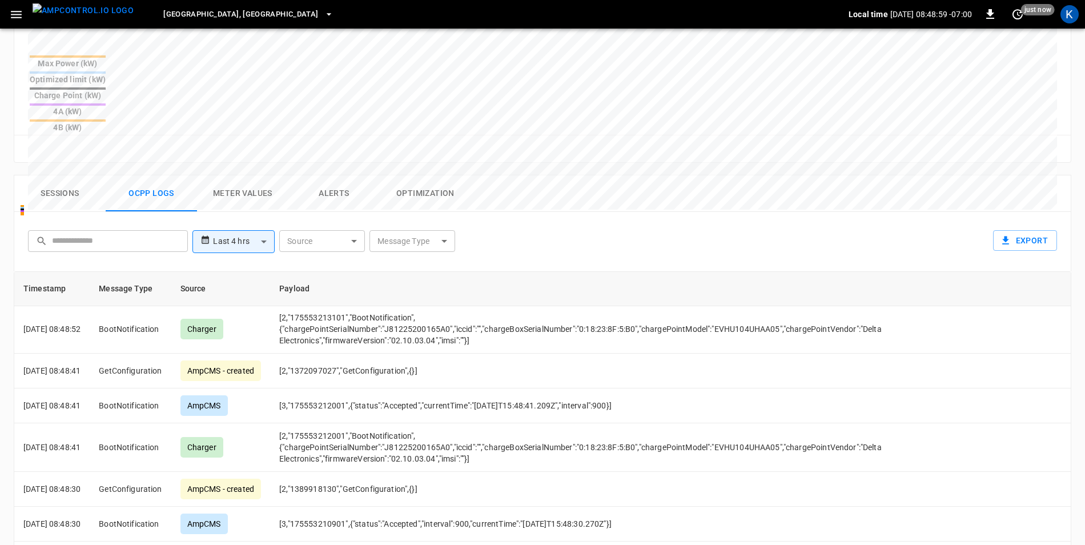
scroll to position [69, 0]
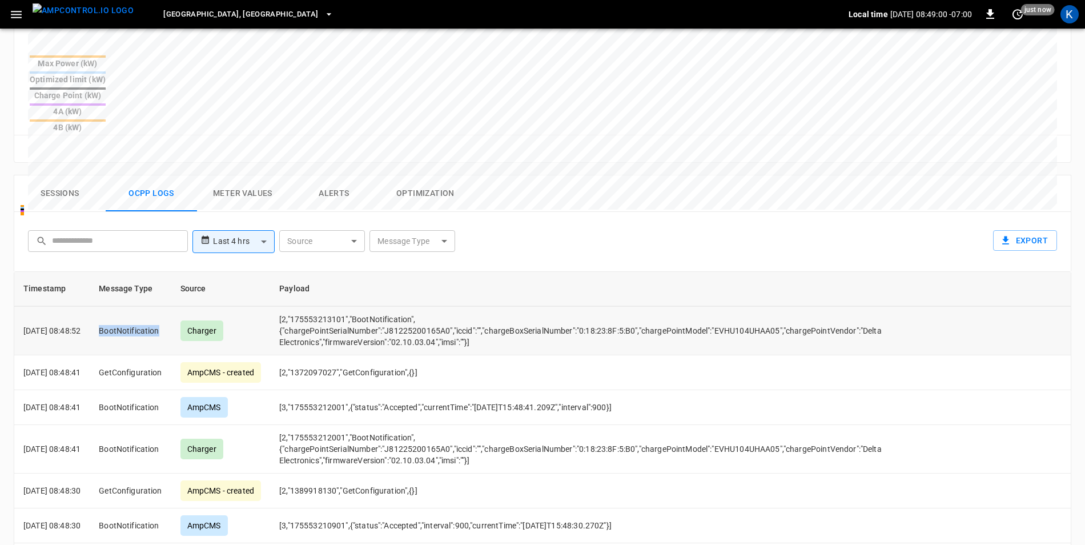
drag, startPoint x: 119, startPoint y: 272, endPoint x: 176, endPoint y: 272, distance: 57.1
click at [171, 307] on td "BootNotification" at bounding box center [130, 331] width 81 height 49
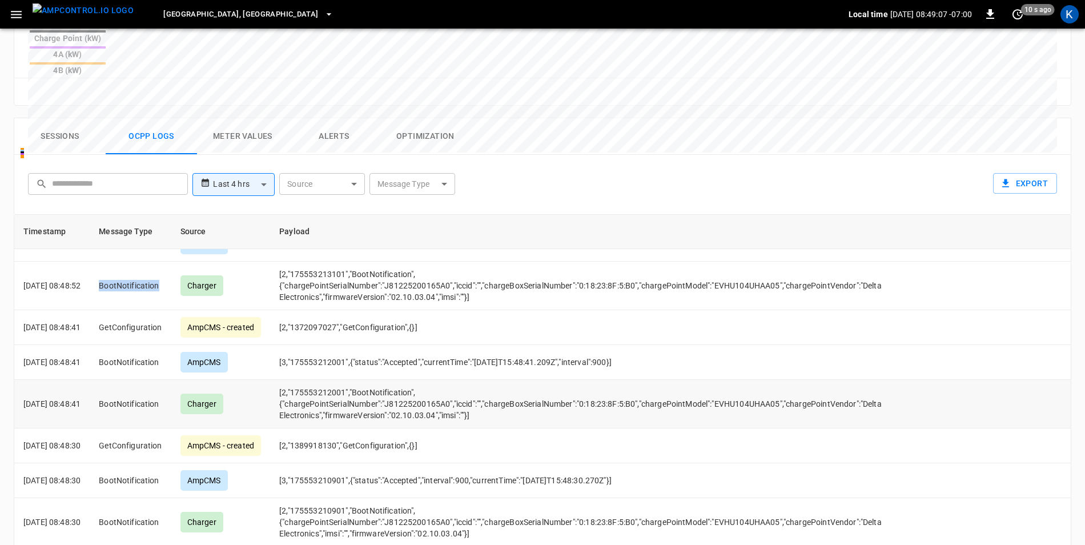
scroll to position [0, 0]
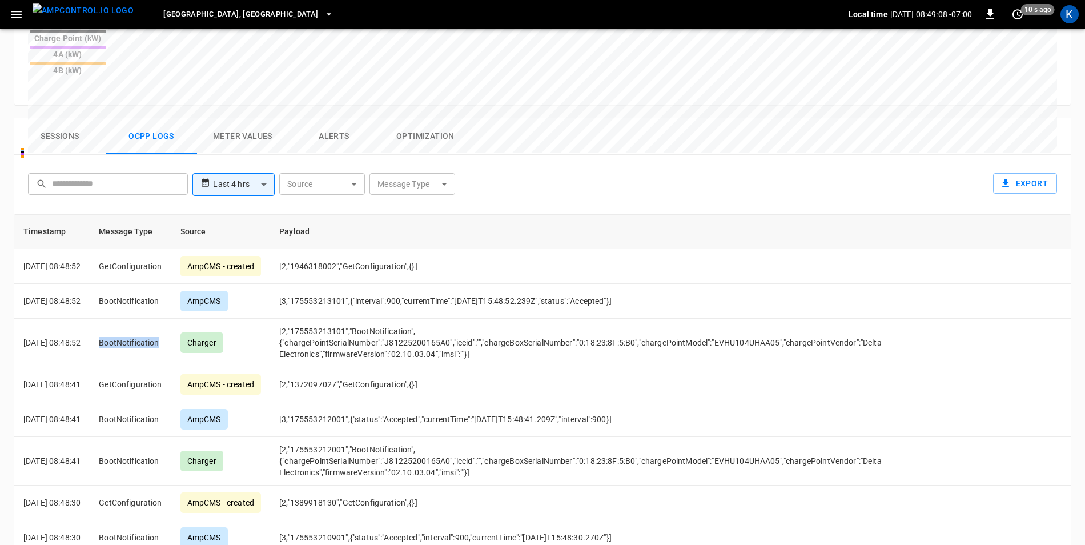
click at [66, 118] on button "Sessions" at bounding box center [59, 136] width 91 height 37
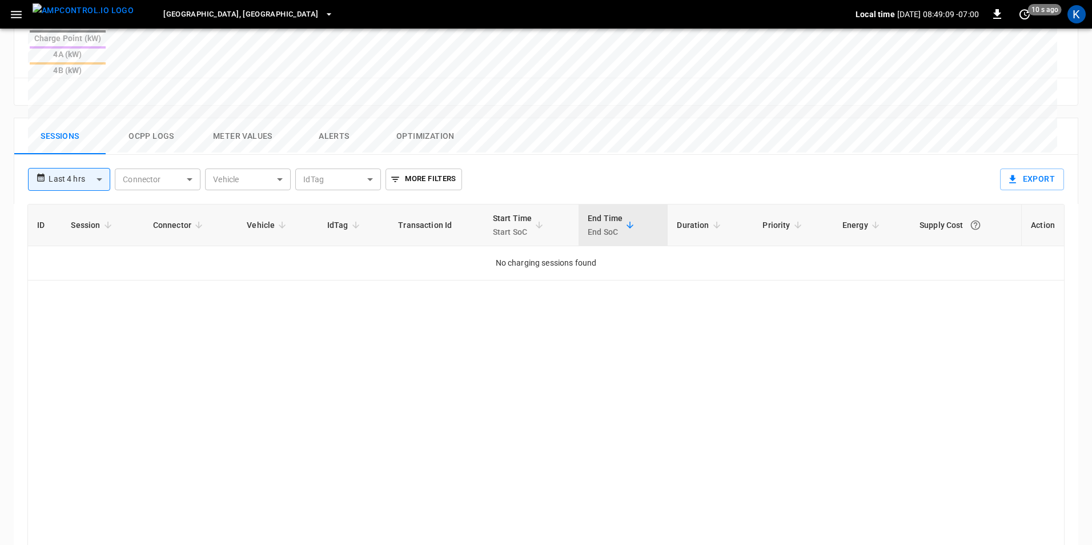
click at [102, 125] on body "**********" at bounding box center [546, 57] width 1092 height 1143
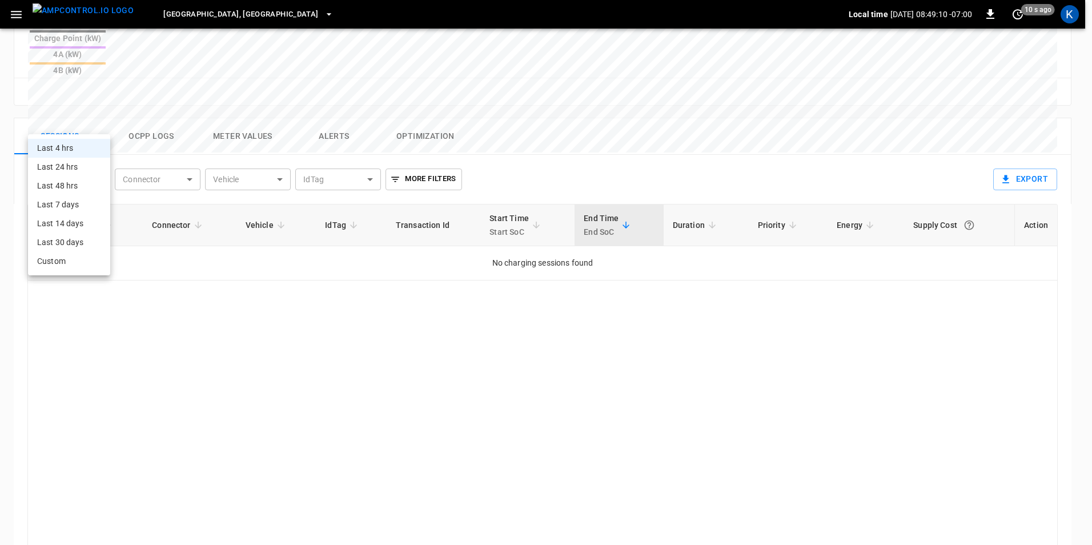
click at [64, 247] on li "Last 30 days" at bounding box center [69, 242] width 82 height 19
type input "**********"
type input "**"
type input "**********"
click at [108, 124] on body "**********" at bounding box center [546, 57] width 1092 height 1143
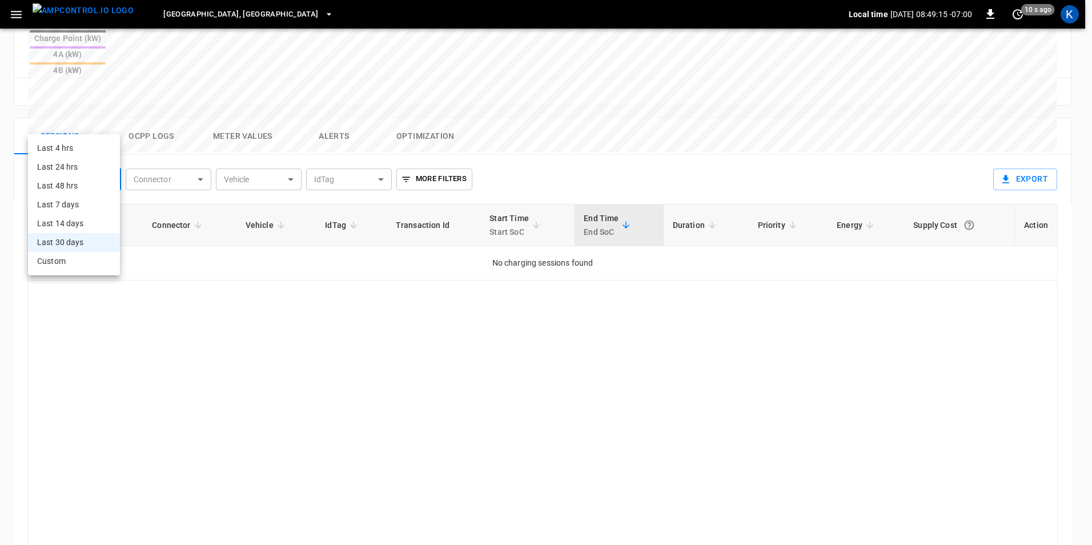
click at [270, 278] on div at bounding box center [546, 272] width 1092 height 545
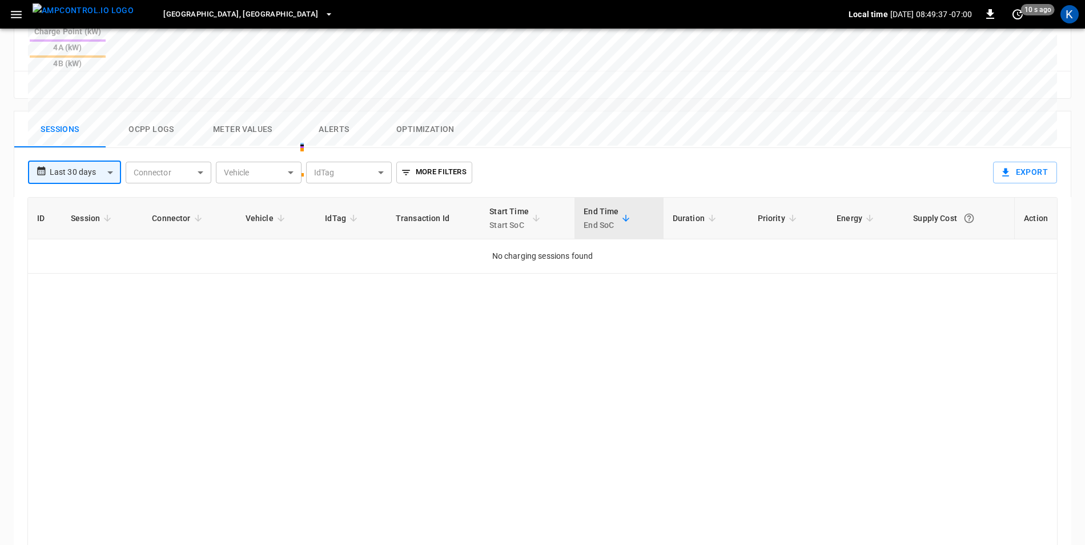
scroll to position [542, 0]
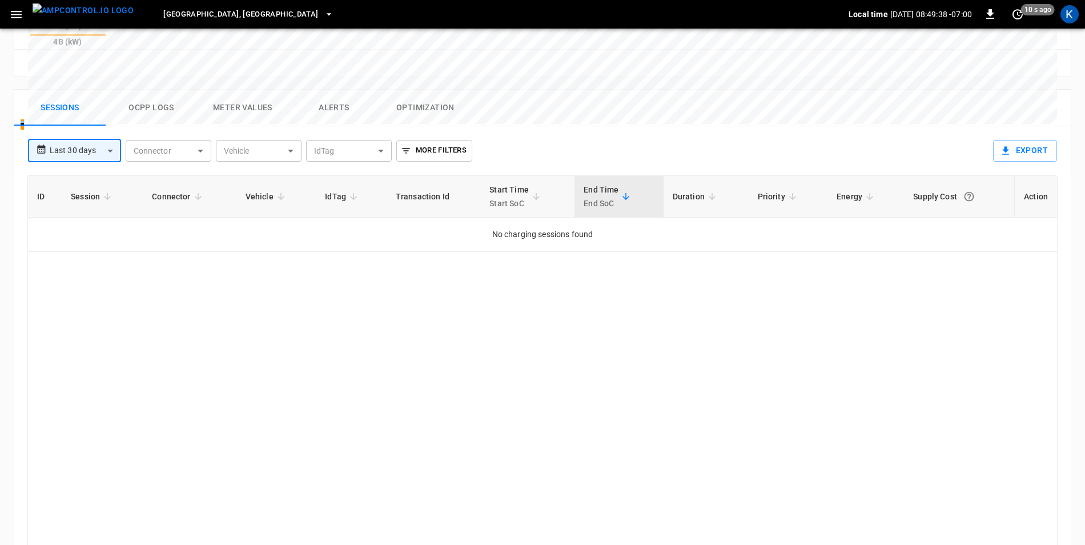
click at [156, 90] on button "Ocpp logs" at bounding box center [151, 108] width 91 height 37
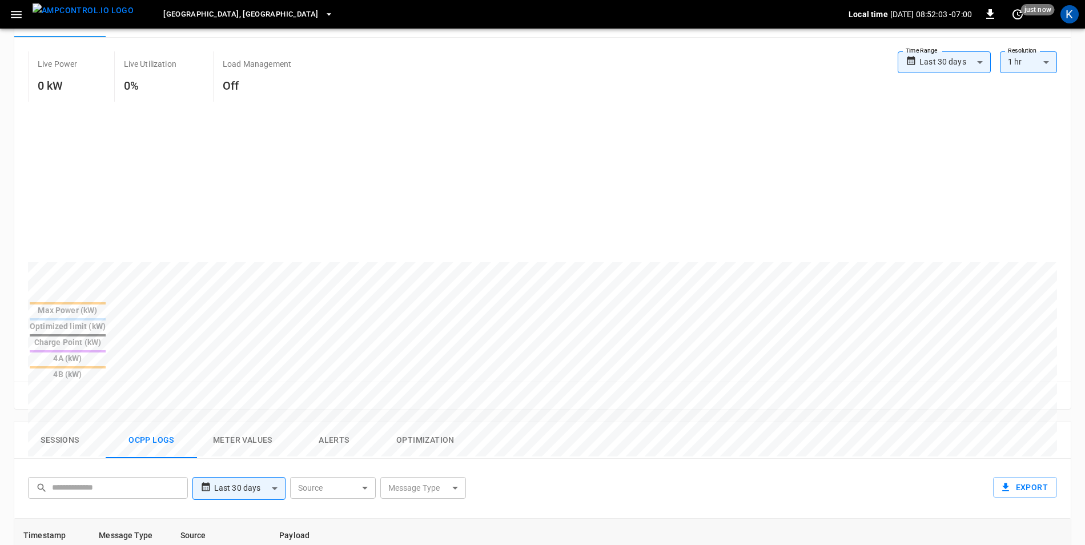
scroll to position [0, 0]
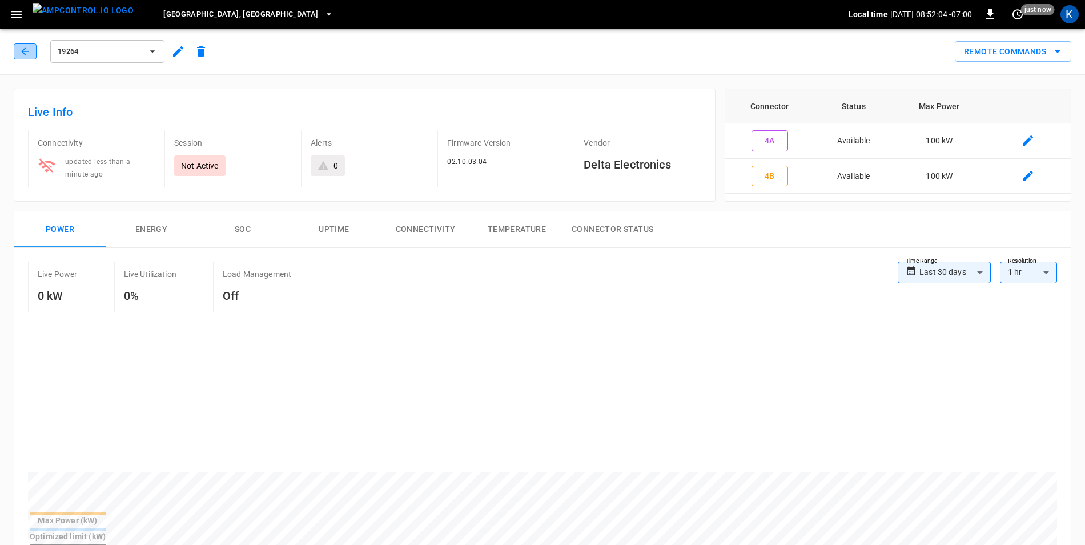
click at [25, 52] on icon "button" at bounding box center [24, 51] width 11 height 11
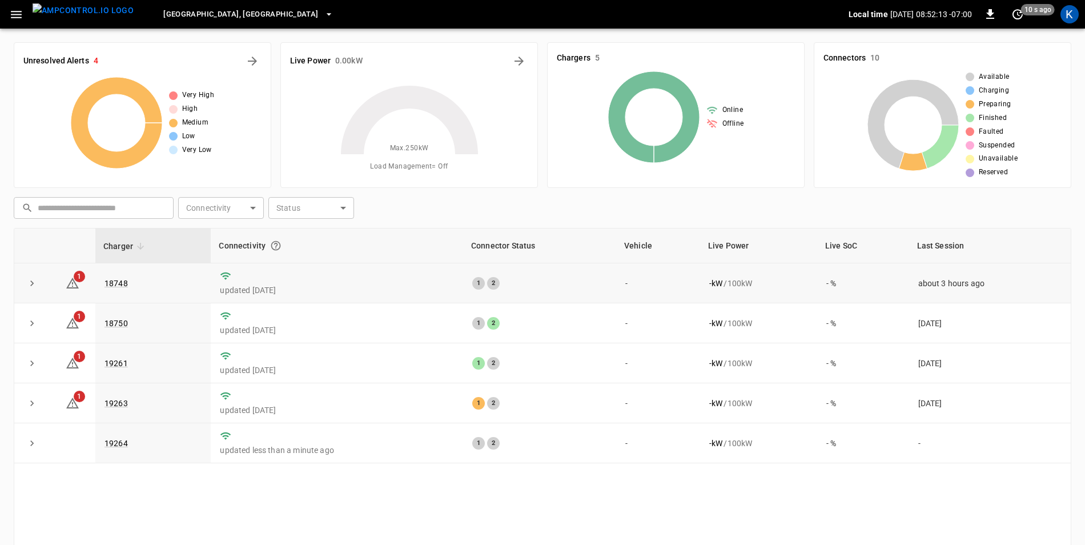
click at [411, 282] on td "updated [DATE]" at bounding box center [337, 283] width 252 height 40
click at [992, 16] on icon "button" at bounding box center [990, 14] width 14 height 14
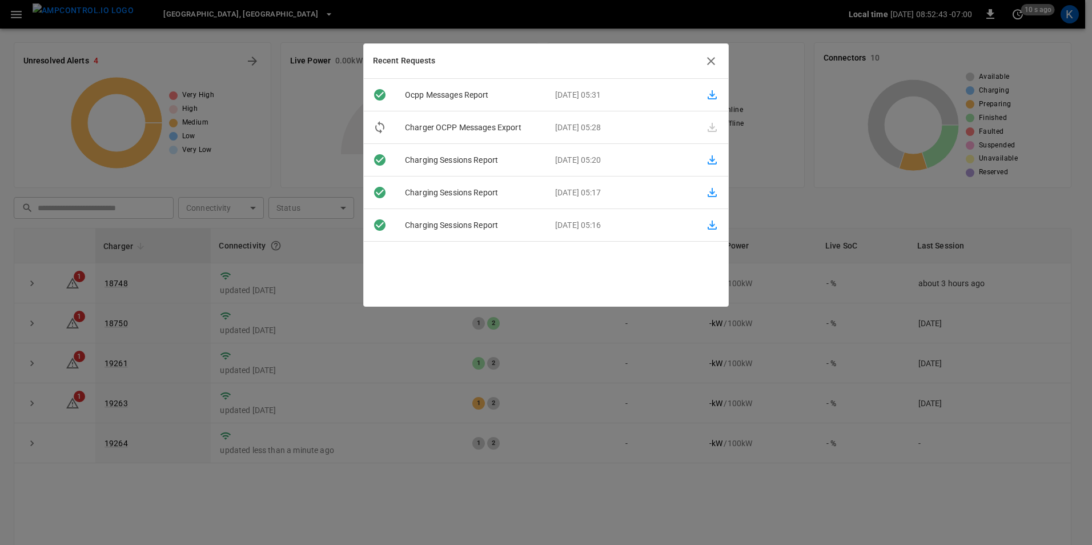
click at [712, 58] on icon "button" at bounding box center [711, 61] width 14 height 14
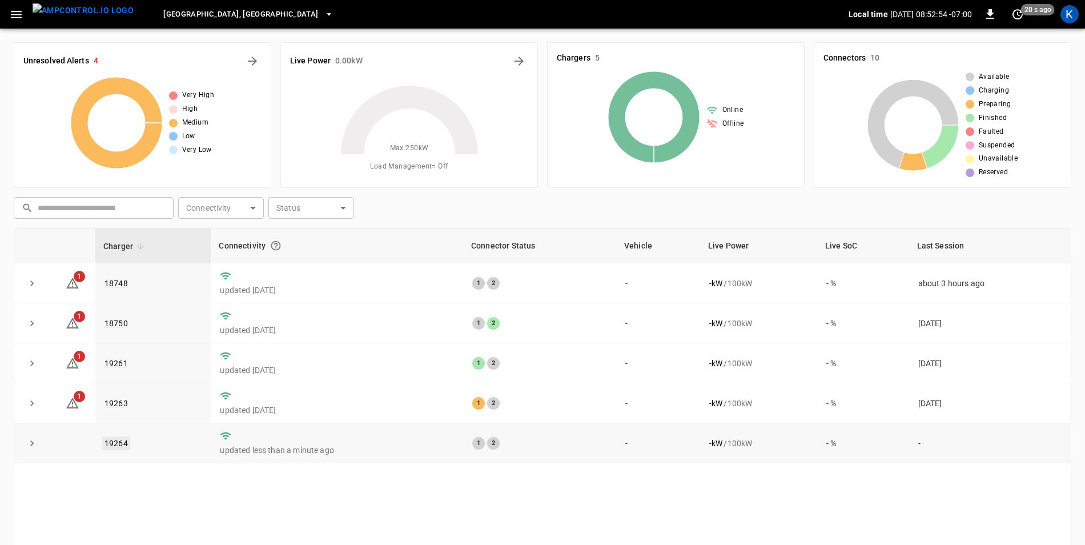
click at [118, 448] on link "19264" at bounding box center [116, 443] width 28 height 14
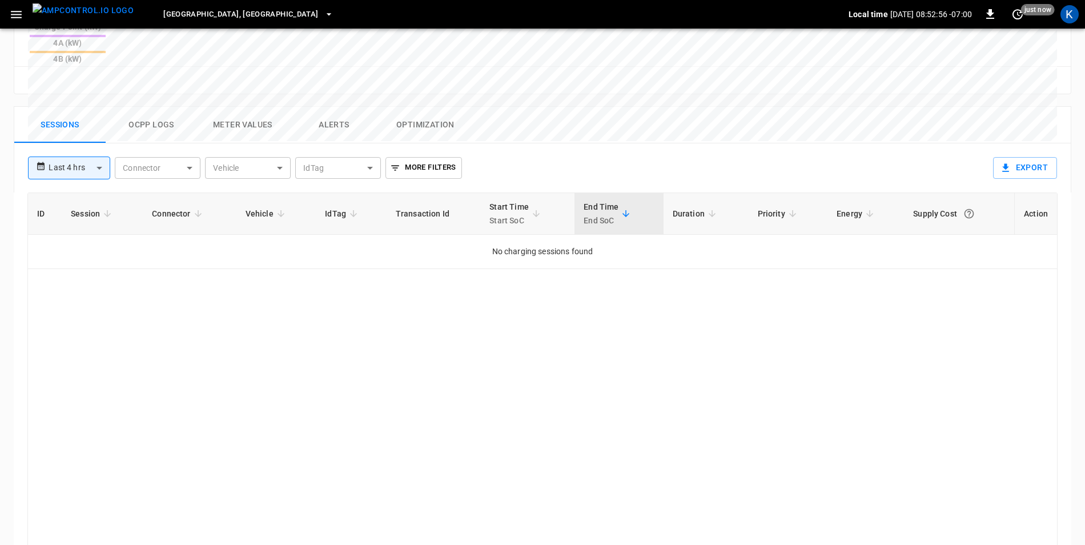
scroll to position [542, 0]
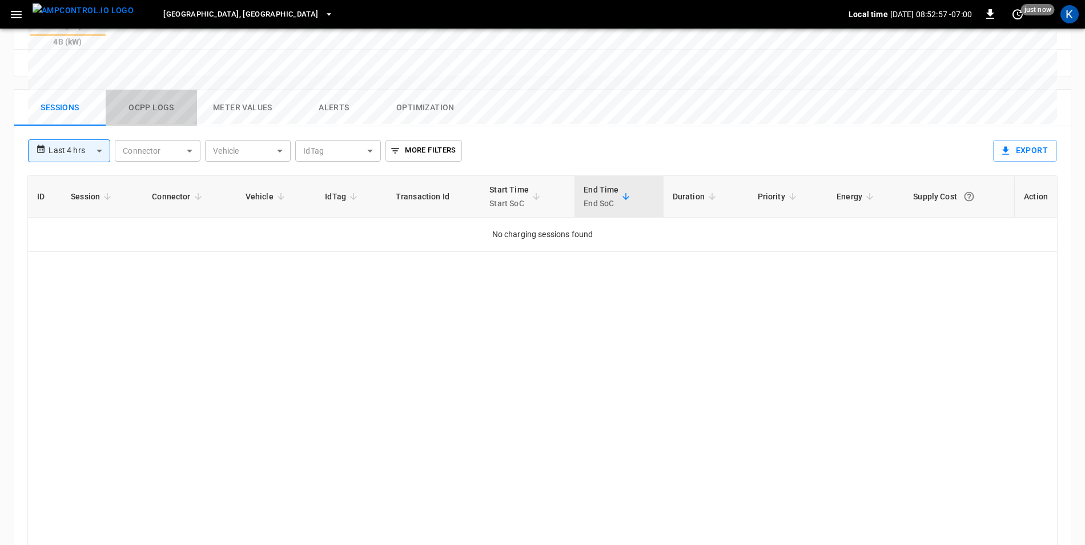
click at [151, 90] on button "Ocpp logs" at bounding box center [151, 108] width 91 height 37
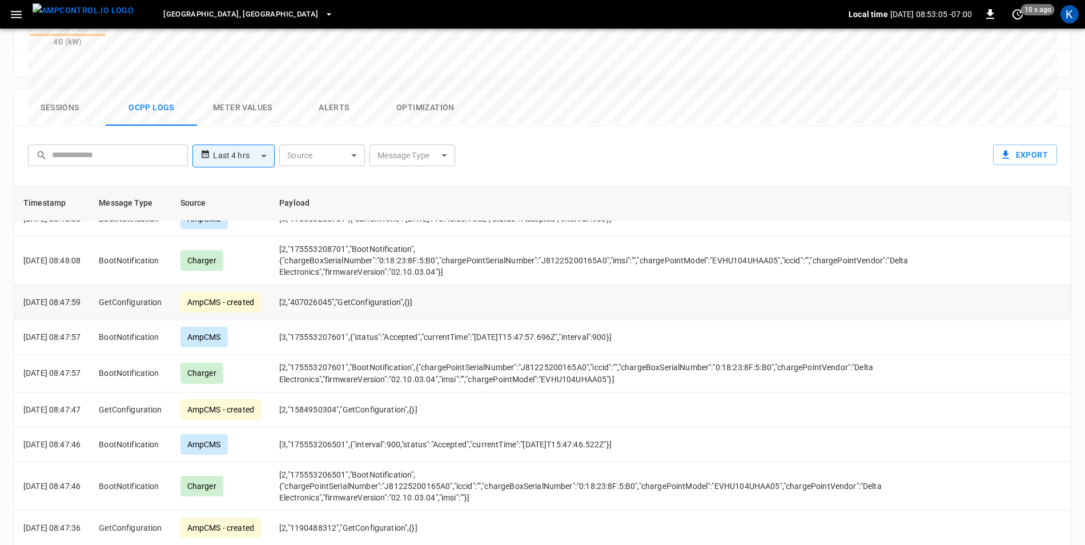
scroll to position [2797, 0]
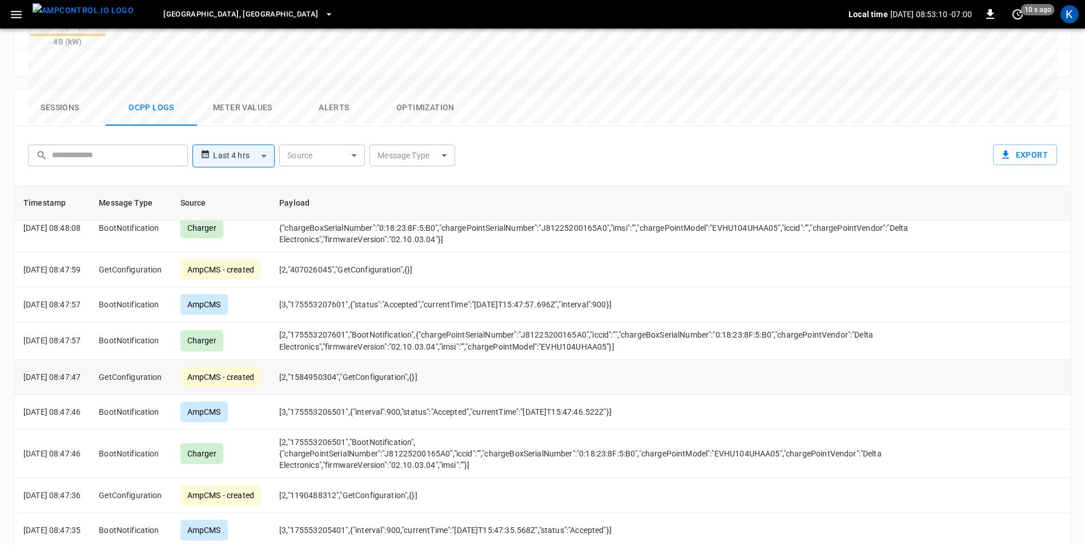
click at [482, 360] on td "[2,"1584950304","GetConfiguration",{}]" at bounding box center [624, 377] width 708 height 35
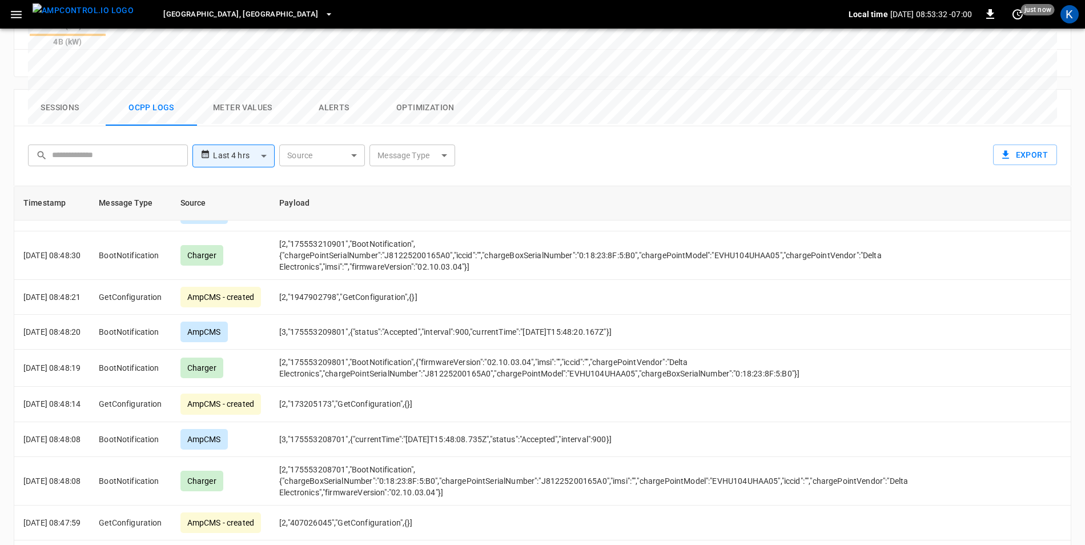
scroll to position [3455, 0]
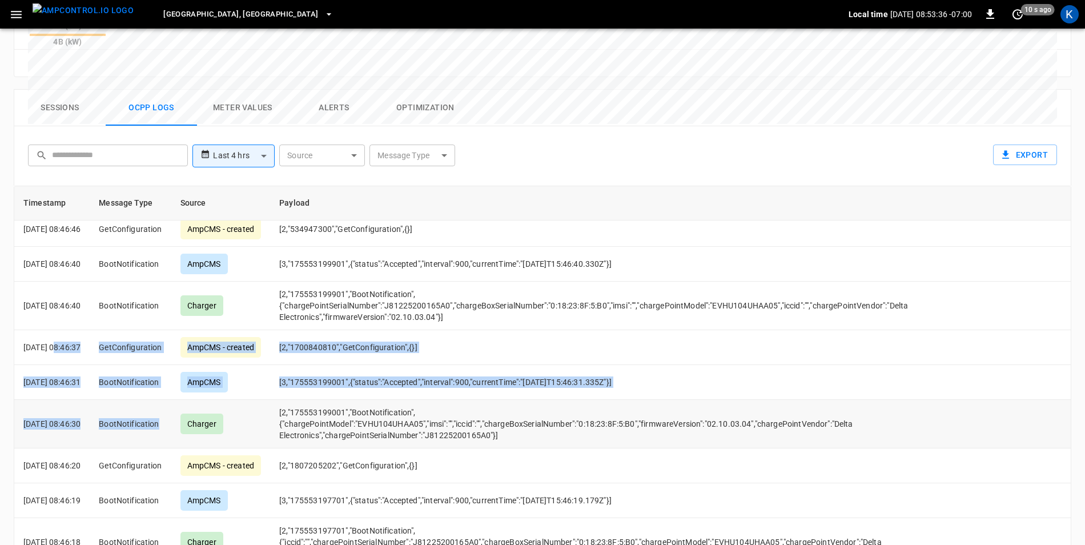
drag, startPoint x: 57, startPoint y: 291, endPoint x: 179, endPoint y: 390, distance: 157.9
click at [171, 400] on td "BootNotification" at bounding box center [130, 424] width 81 height 49
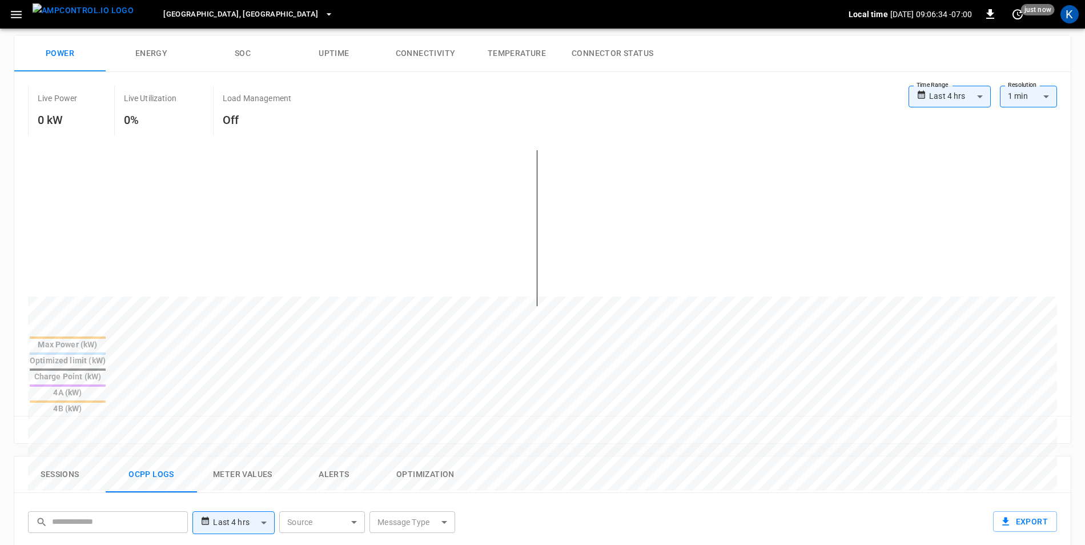
scroll to position [0, 0]
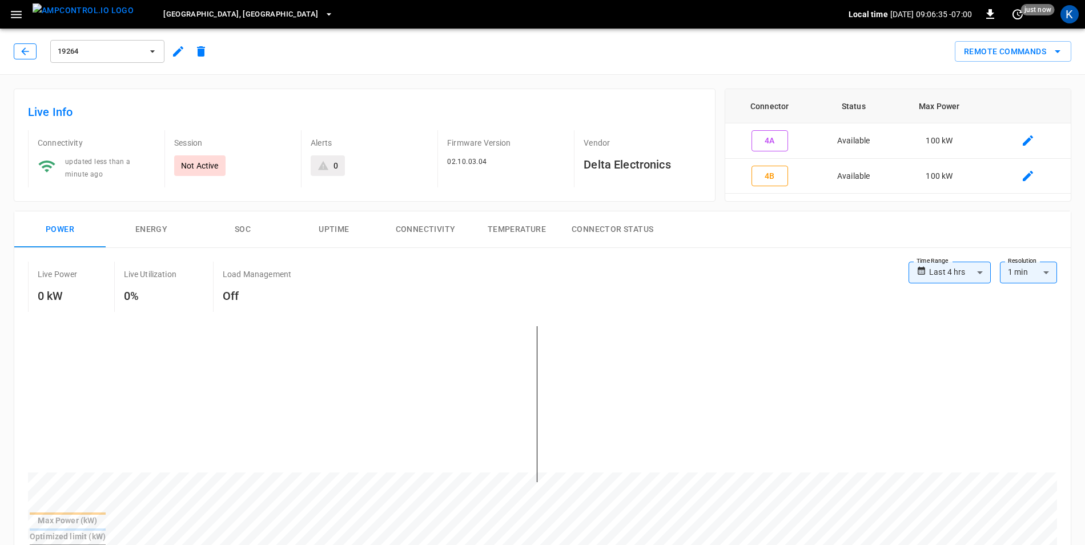
click at [25, 51] on icon "button" at bounding box center [24, 50] width 7 height 7
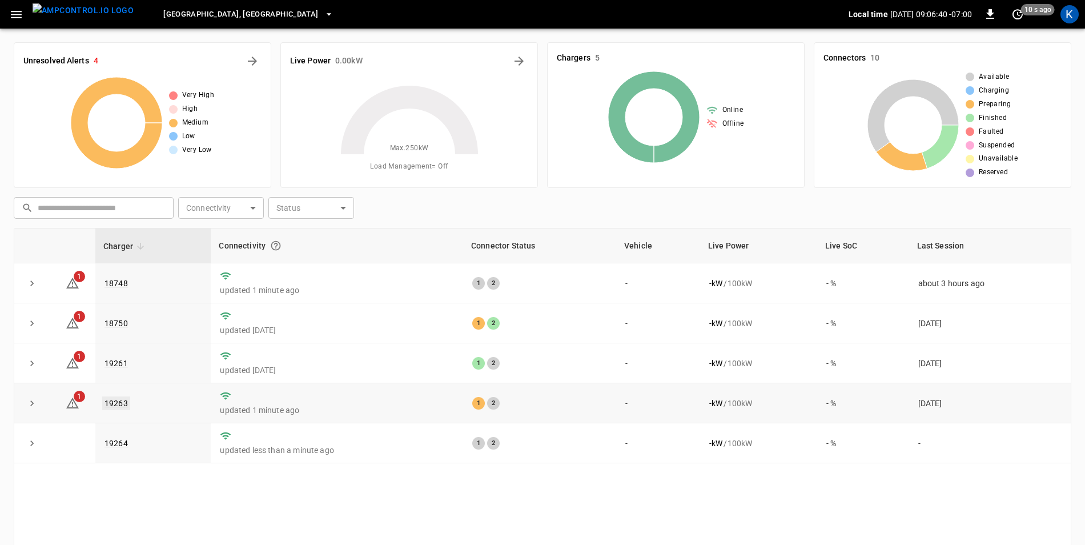
click at [122, 404] on link "19263" at bounding box center [116, 403] width 28 height 14
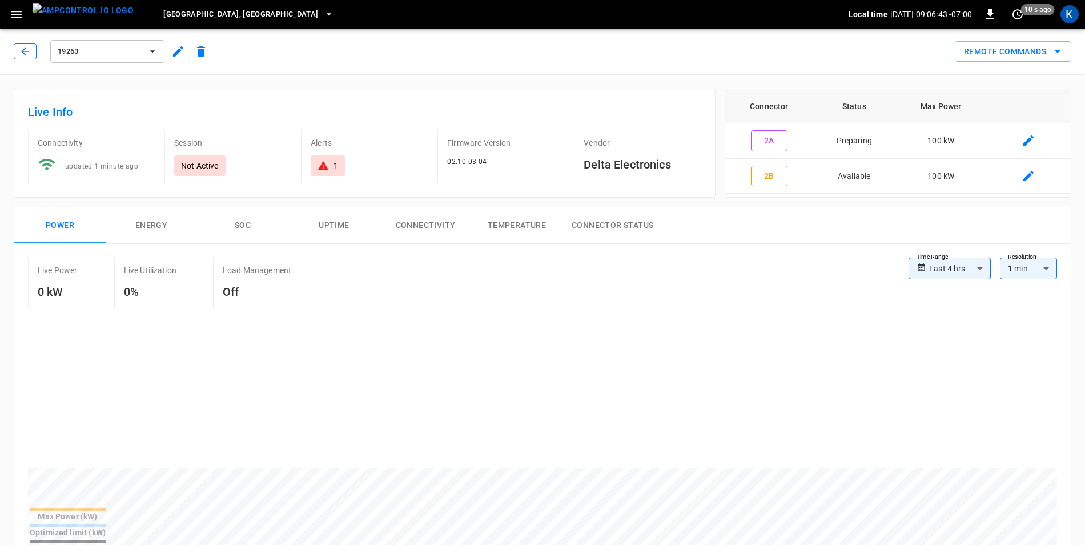
click at [25, 55] on icon "button" at bounding box center [24, 51] width 11 height 11
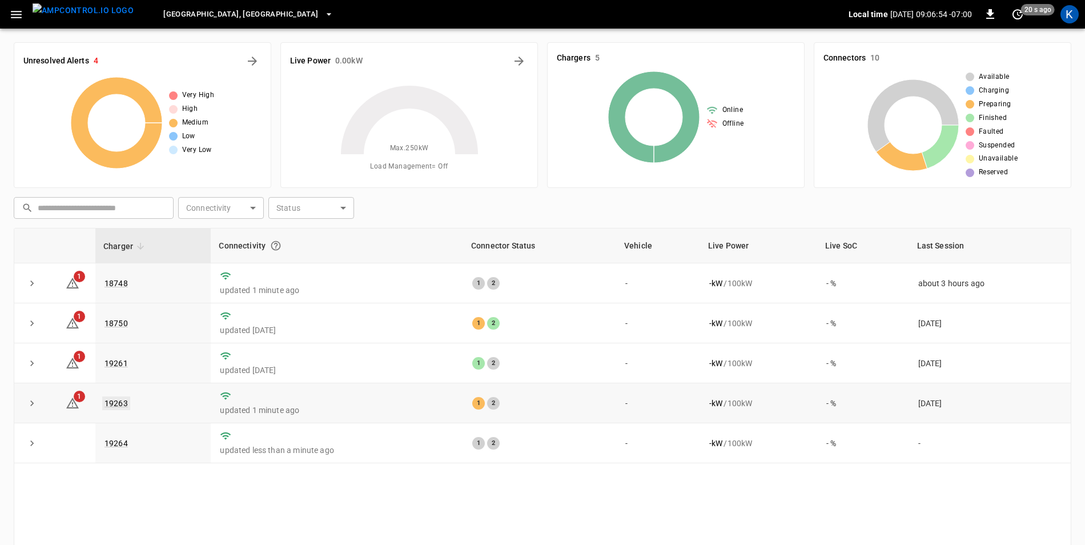
click at [118, 404] on link "19263" at bounding box center [116, 403] width 28 height 14
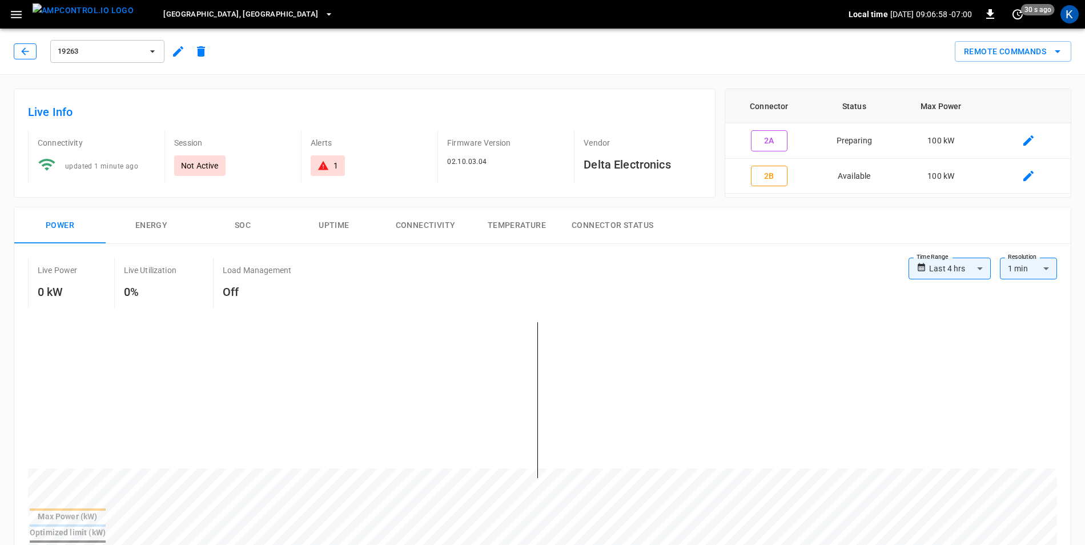
click at [27, 51] on icon "button" at bounding box center [24, 50] width 7 height 7
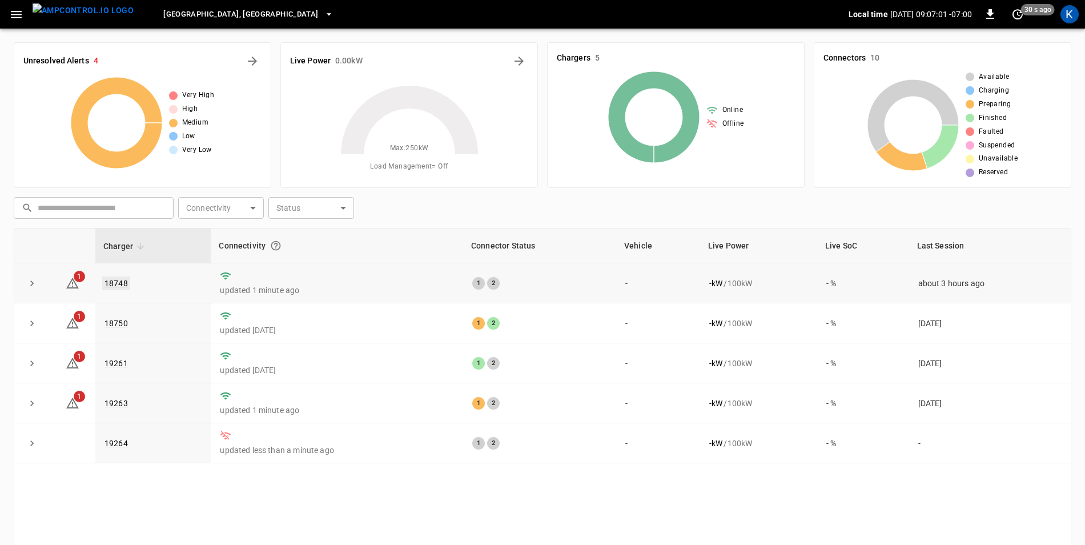
click at [114, 284] on link "18748" at bounding box center [116, 283] width 28 height 14
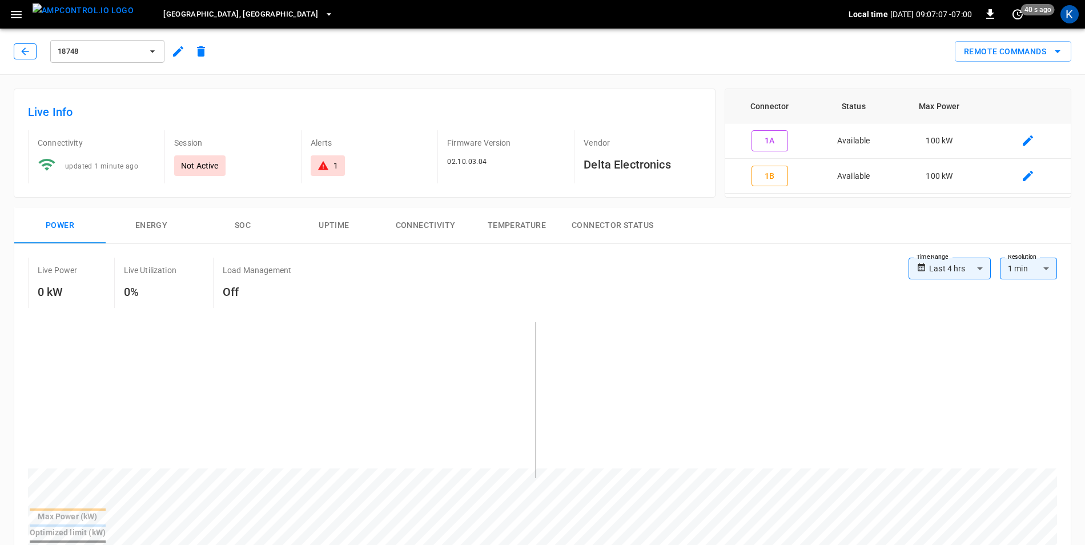
click at [22, 54] on icon "button" at bounding box center [24, 51] width 11 height 11
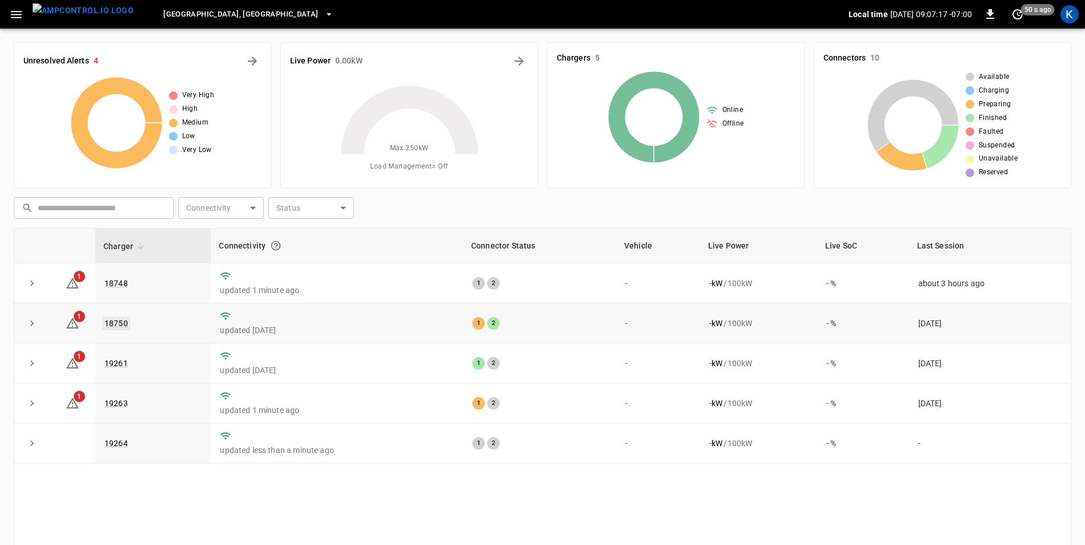
click at [117, 325] on link "18750" at bounding box center [116, 323] width 28 height 14
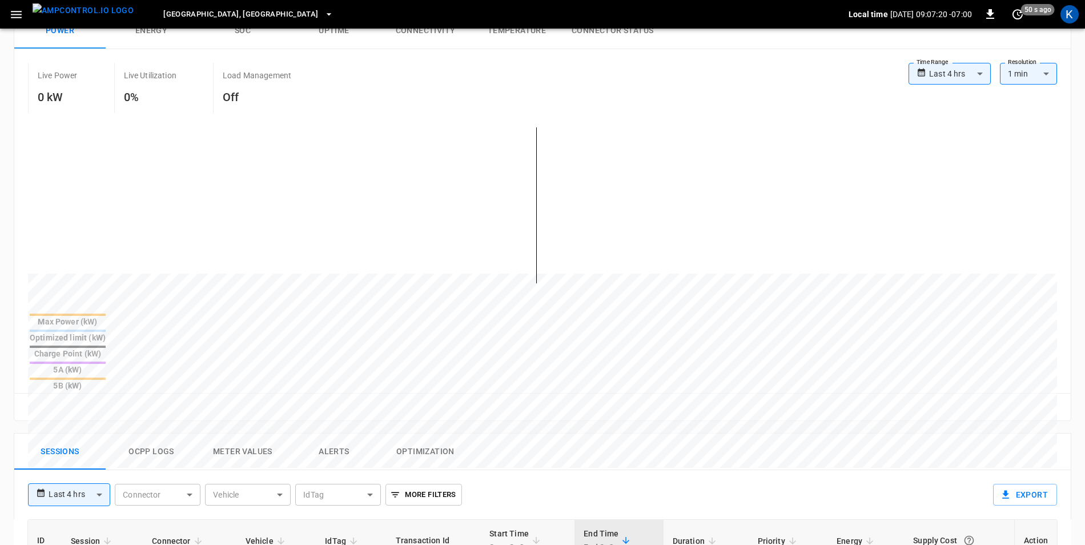
scroll to position [285, 0]
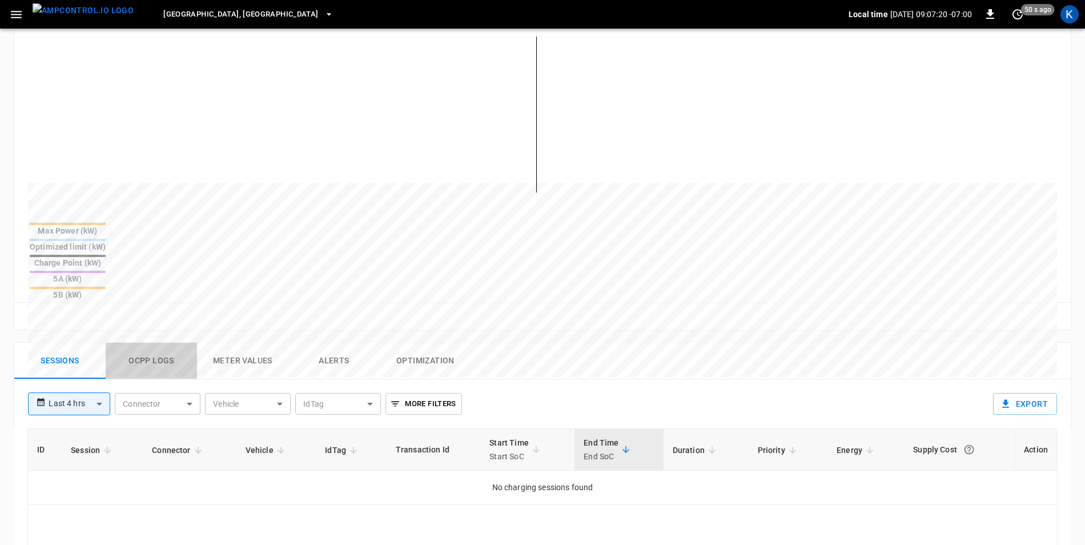
click at [145, 343] on button "Ocpp logs" at bounding box center [151, 361] width 91 height 37
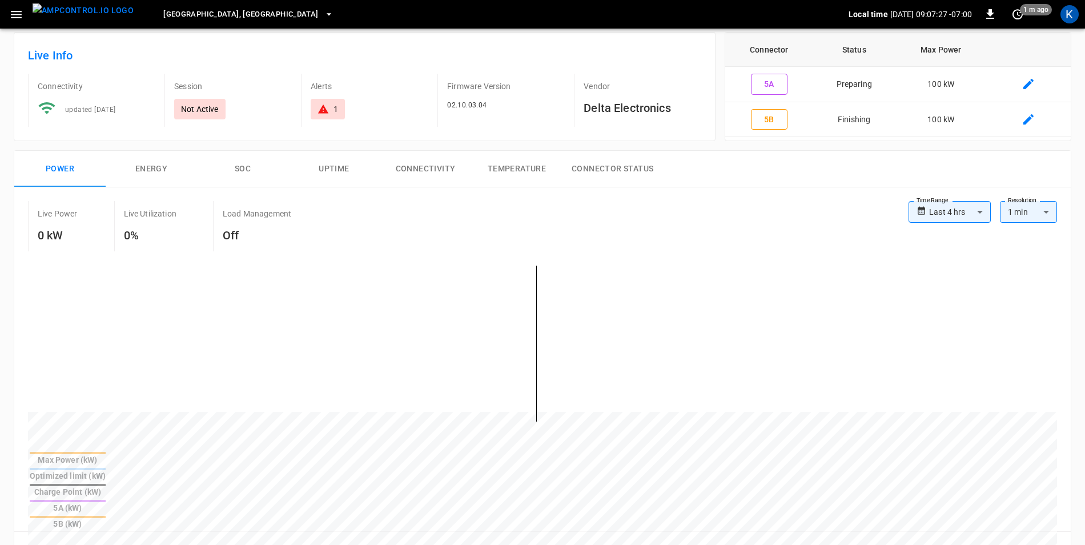
scroll to position [0, 0]
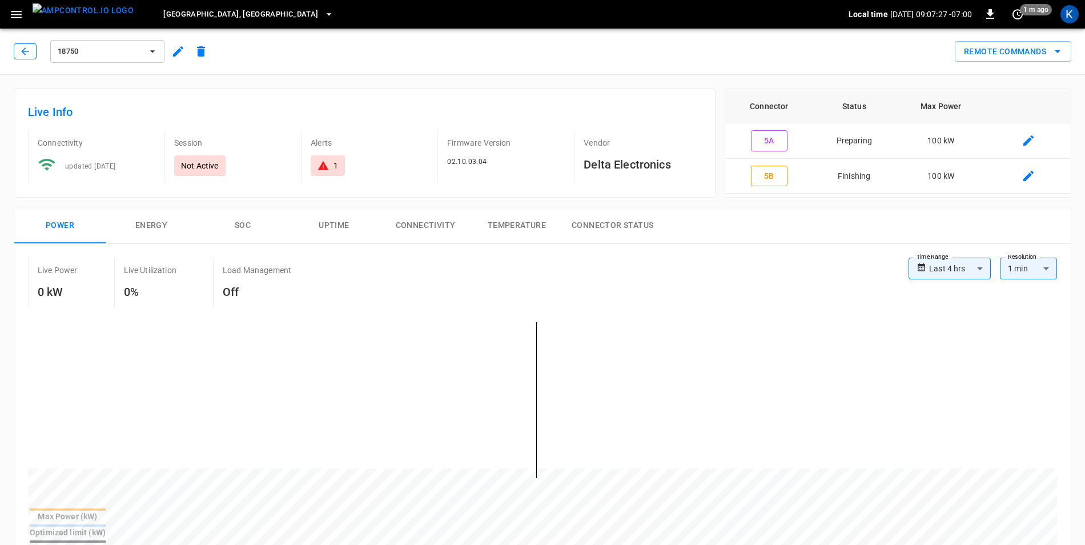
click at [14, 51] on button "button" at bounding box center [25, 51] width 23 height 16
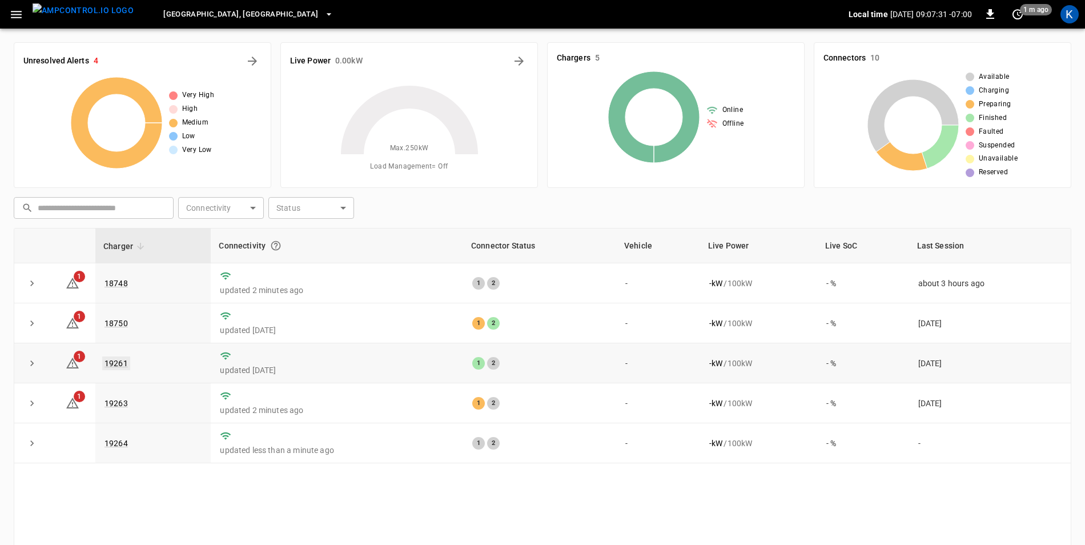
click at [115, 364] on link "19261" at bounding box center [116, 363] width 28 height 14
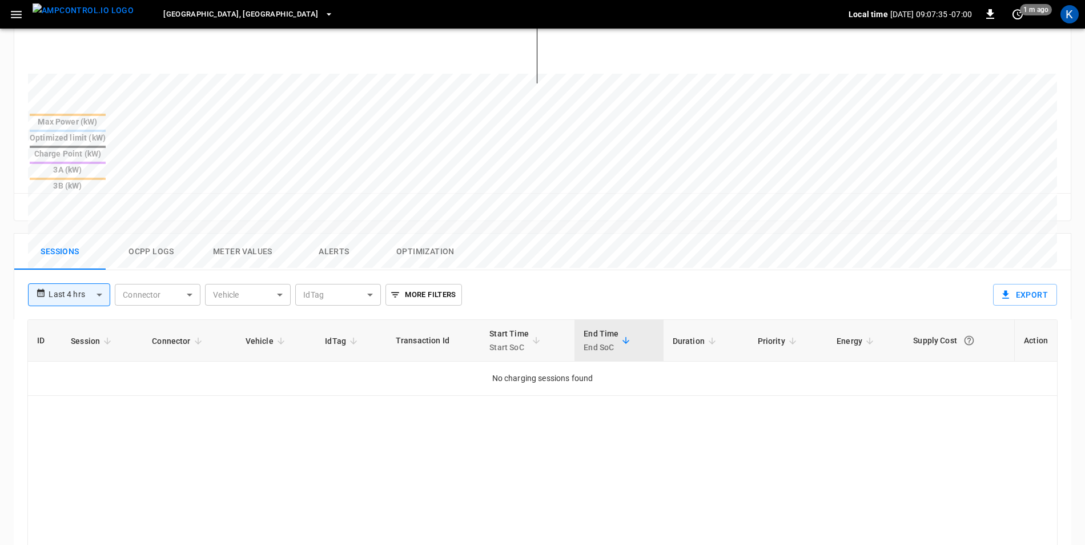
scroll to position [400, 0]
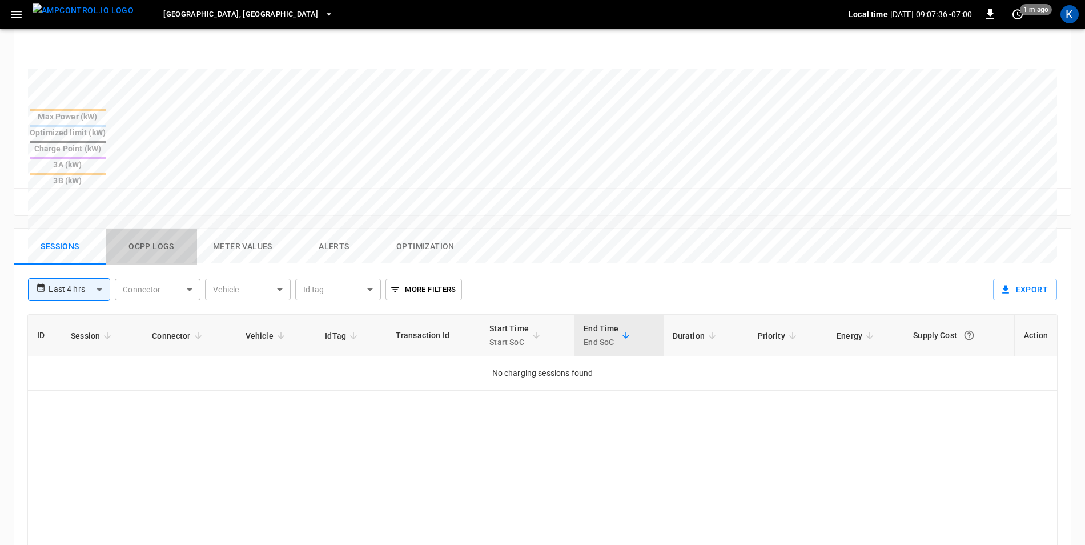
click at [156, 228] on button "Ocpp logs" at bounding box center [151, 246] width 91 height 37
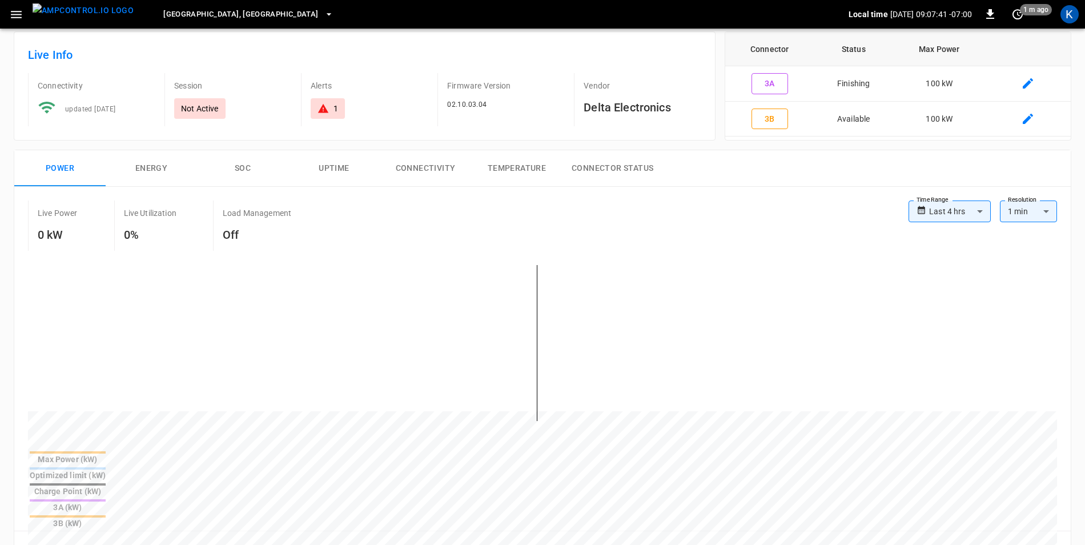
scroll to position [0, 0]
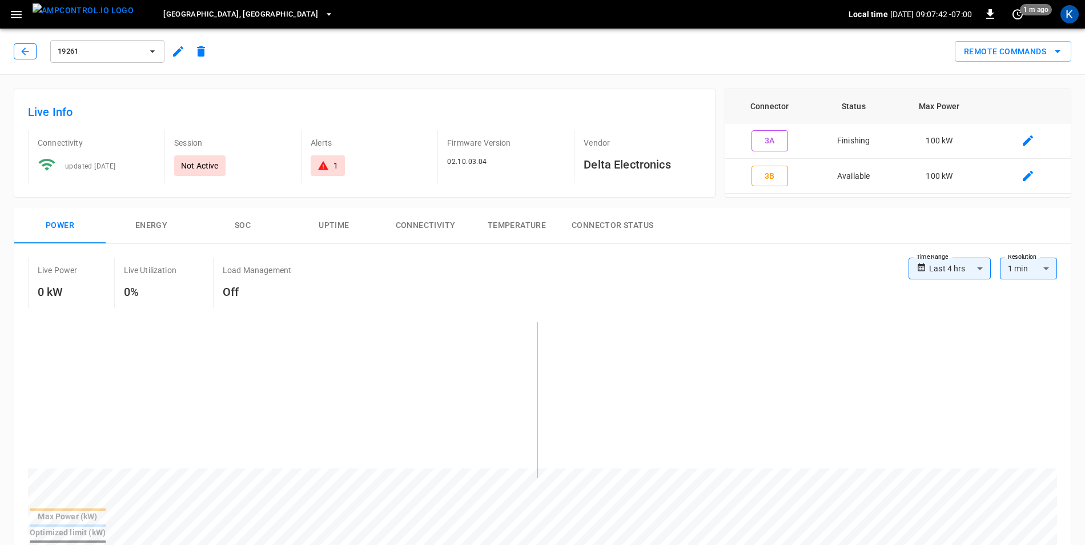
click at [21, 50] on icon "button" at bounding box center [24, 51] width 11 height 11
